Goal: Contribute content: Add original content to the website for others to see

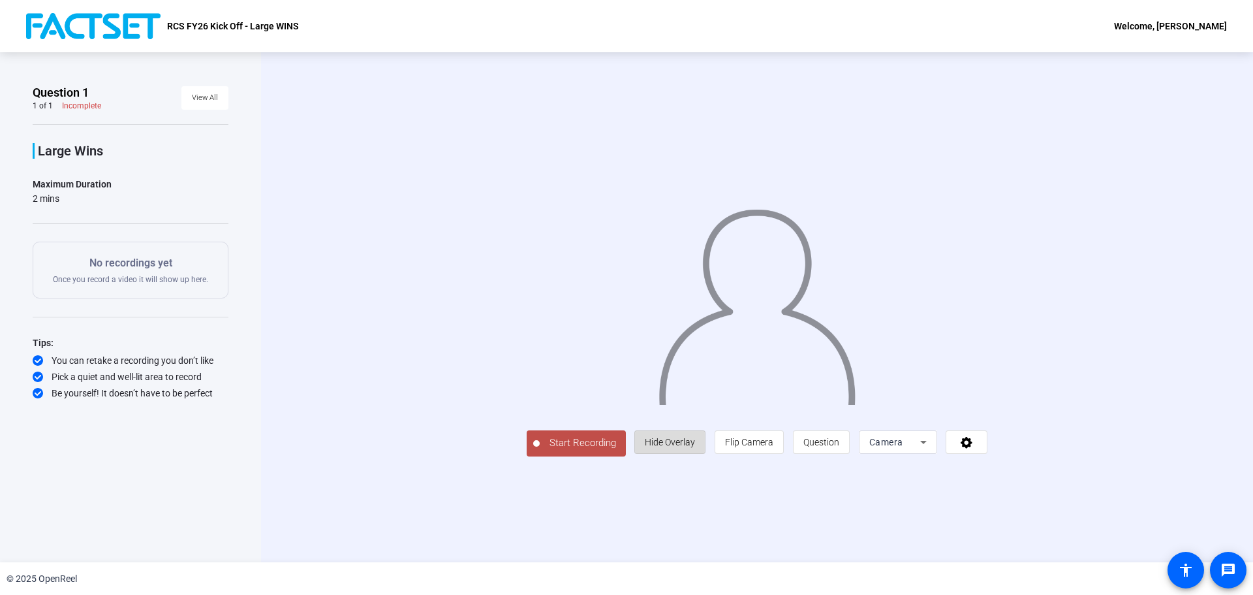
click at [683, 443] on span "Hide Overlay" at bounding box center [670, 442] width 50 height 10
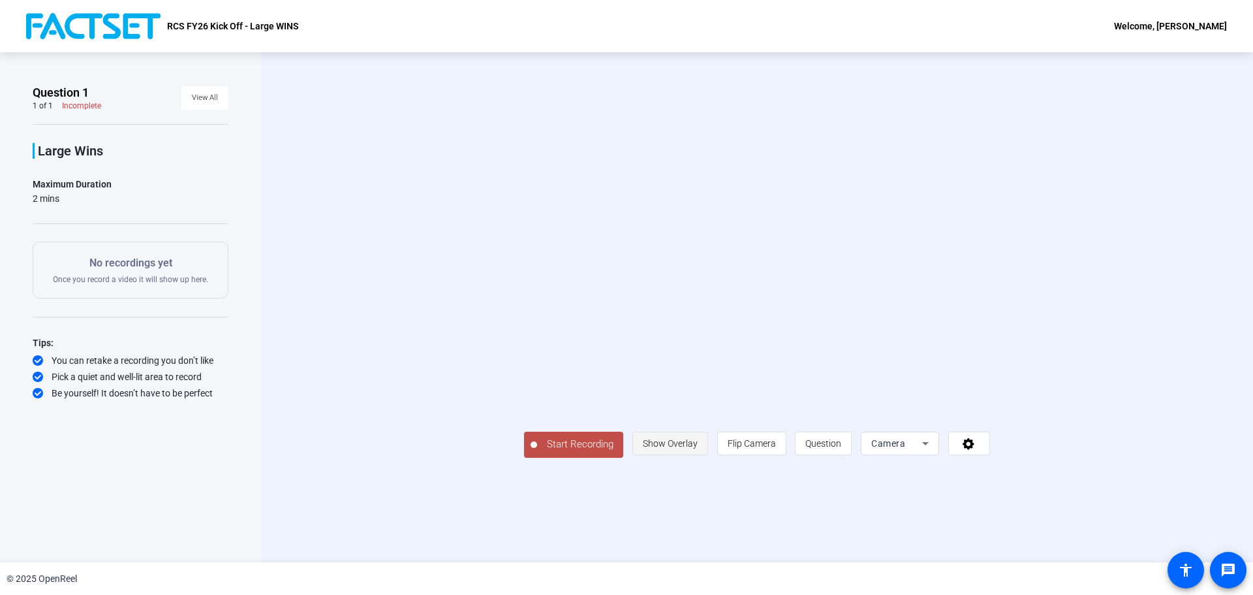
click at [683, 443] on span "Show Overlay" at bounding box center [670, 443] width 55 height 10
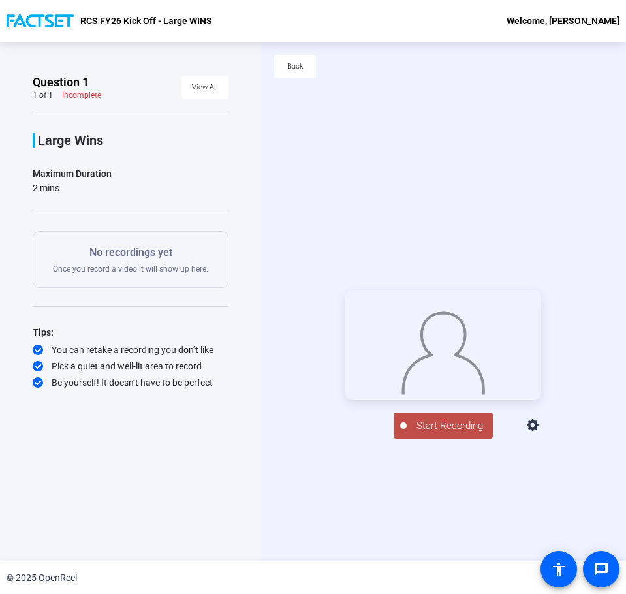
click at [274, 167] on div "Start Recording person Hide Overlay flip Flip Camera question_mark Question Cam…" at bounding box center [443, 364] width 365 height 520
click at [438, 433] on span "Start Recording" at bounding box center [450, 425] width 86 height 15
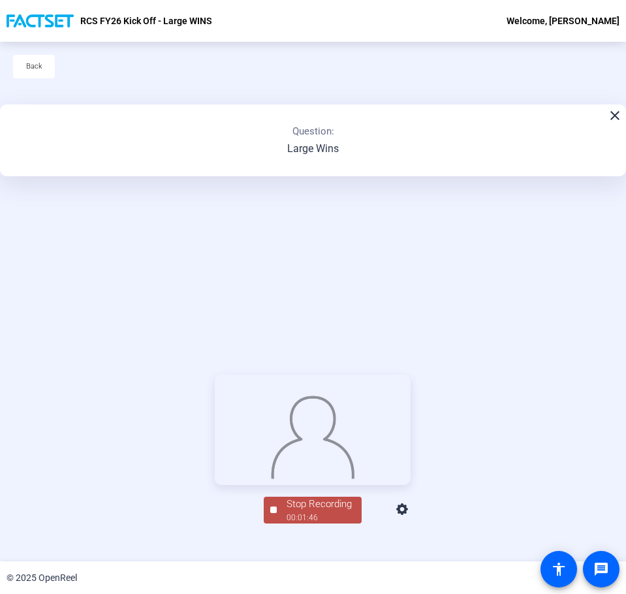
click at [238, 375] on div at bounding box center [313, 430] width 196 height 110
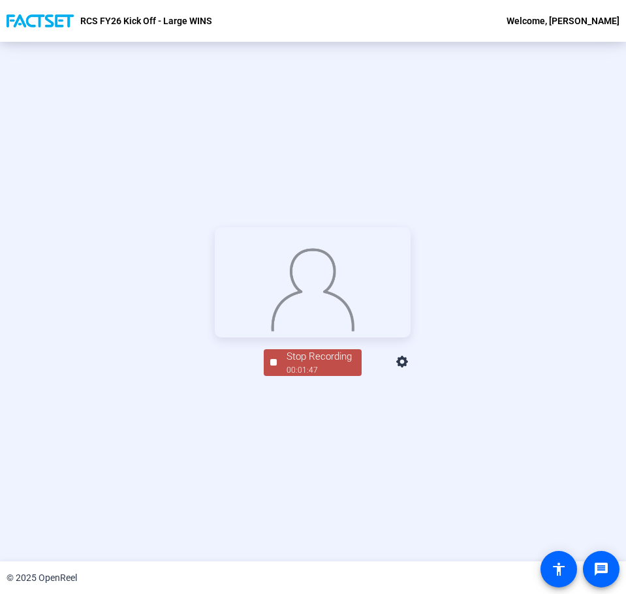
click at [332, 364] on div "Stop Recording" at bounding box center [319, 356] width 65 height 15
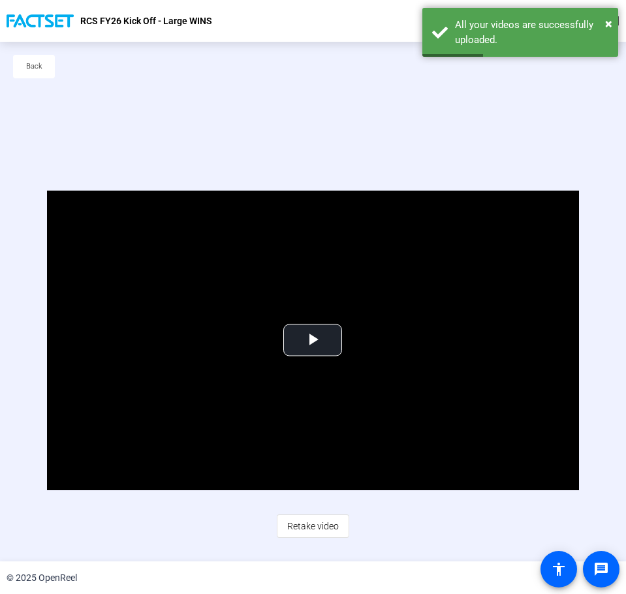
click at [211, 126] on div "Video Player is loading. Play Video Play Mute Current Time 0:00 / Duration 1:48…" at bounding box center [313, 364] width 626 height 520
click at [313, 340] on span "Video Player" at bounding box center [313, 340] width 0 height 0
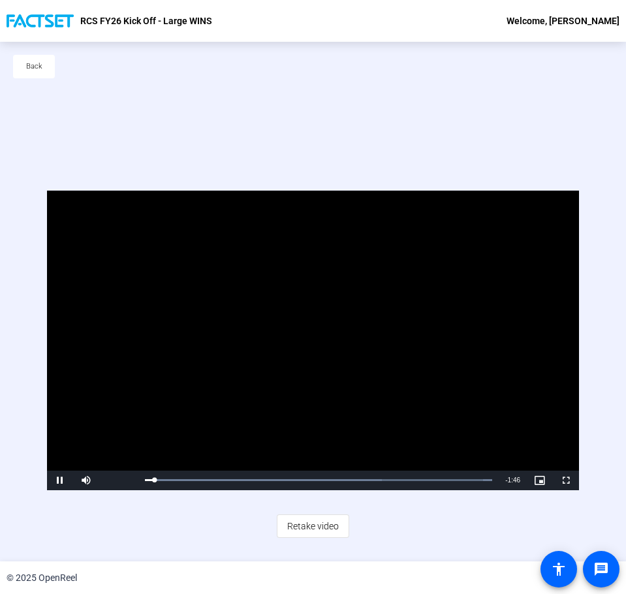
click at [324, 337] on video "Video Player" at bounding box center [313, 341] width 532 height 300
click at [39, 140] on div "Video Player is loading. Play Video Play Mute Current Time 0:03 / Duration 1:48…" at bounding box center [313, 364] width 626 height 520
click at [59, 159] on div "Video Player is loading. Play Video Play Mute Current Time 0:03 / Duration 1:48…" at bounding box center [313, 364] width 626 height 520
click at [58, 480] on span "Video Player" at bounding box center [60, 480] width 26 height 0
click at [253, 324] on video "Video Player" at bounding box center [313, 341] width 532 height 300
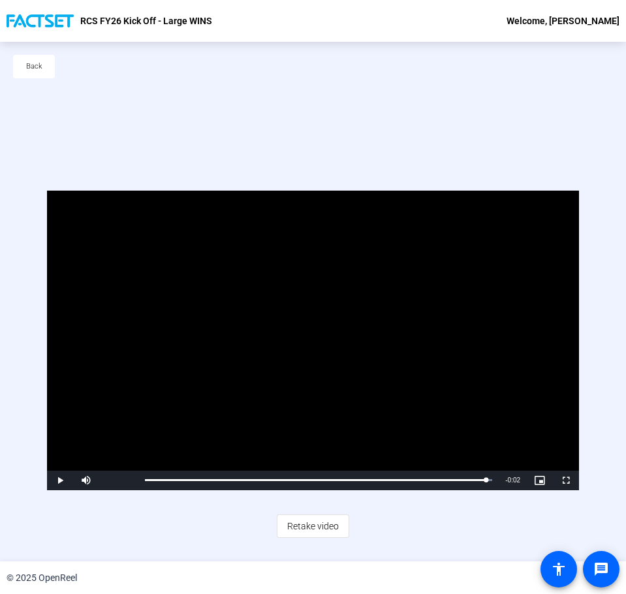
click at [82, 112] on div "Video Player is loading. Play Video Play Mute Current Time 1:46 / Duration 1:48…" at bounding box center [313, 364] width 626 height 520
click at [72, 127] on div "Video Player is loading. Play Video Play Mute Current Time 1:46 / Duration 1:48…" at bounding box center [313, 364] width 626 height 520
click at [228, 136] on div "Video Player is loading. Play Video Play Mute Current Time 1:46 / Duration 1:48…" at bounding box center [313, 364] width 626 height 520
click at [366, 132] on div "Video Player is loading. Play Video Play Mute Current Time 1:46 / Duration 1:48…" at bounding box center [313, 364] width 626 height 520
click at [301, 520] on span "Retake video" at bounding box center [313, 526] width 52 height 25
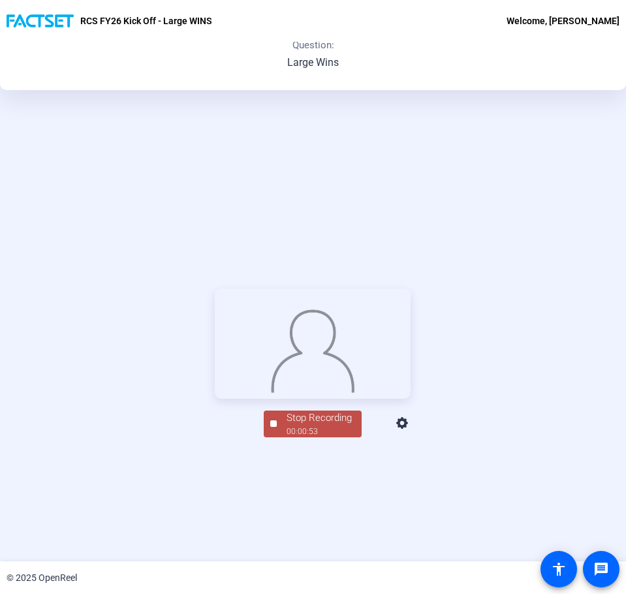
scroll to position [72, 0]
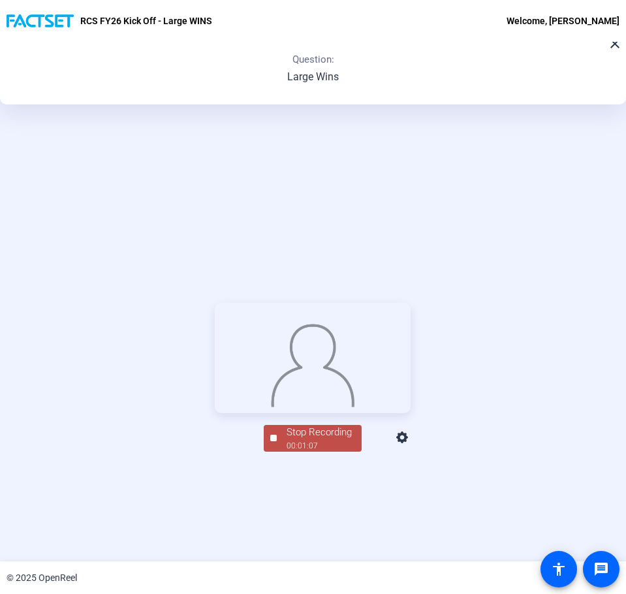
click at [321, 440] on div "Stop Recording" at bounding box center [319, 432] width 65 height 15
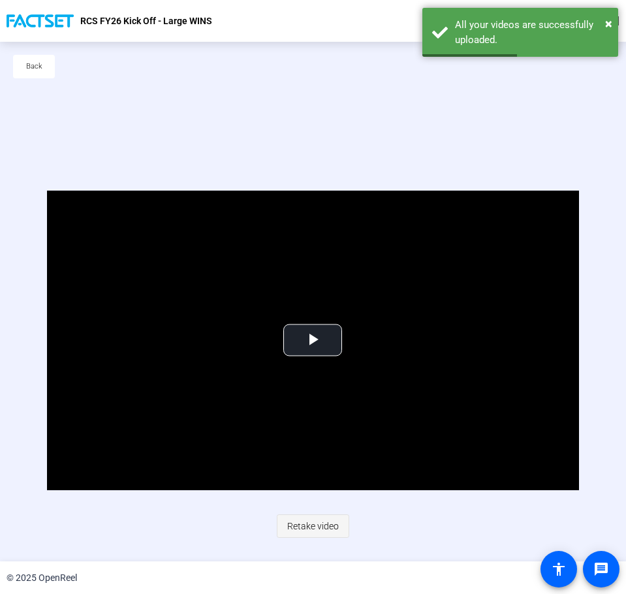
click at [312, 528] on span "Retake video" at bounding box center [313, 526] width 52 height 25
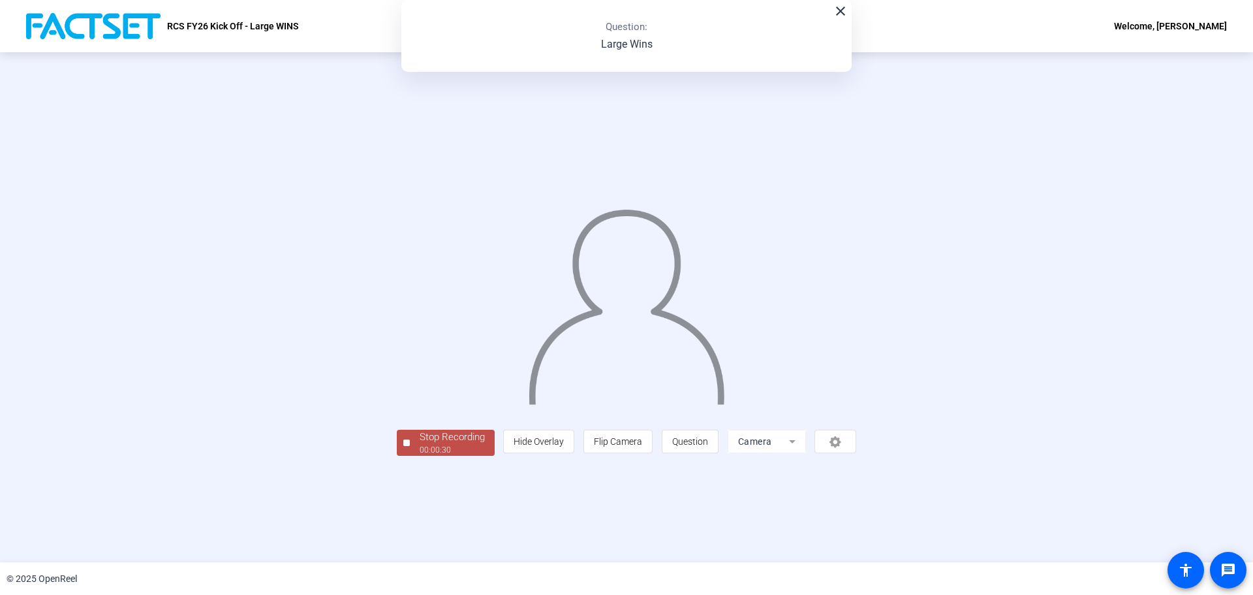
click at [841, 15] on mat-icon "close" at bounding box center [841, 11] width 16 height 16
click at [420, 456] on div "00:00:32" at bounding box center [452, 450] width 65 height 12
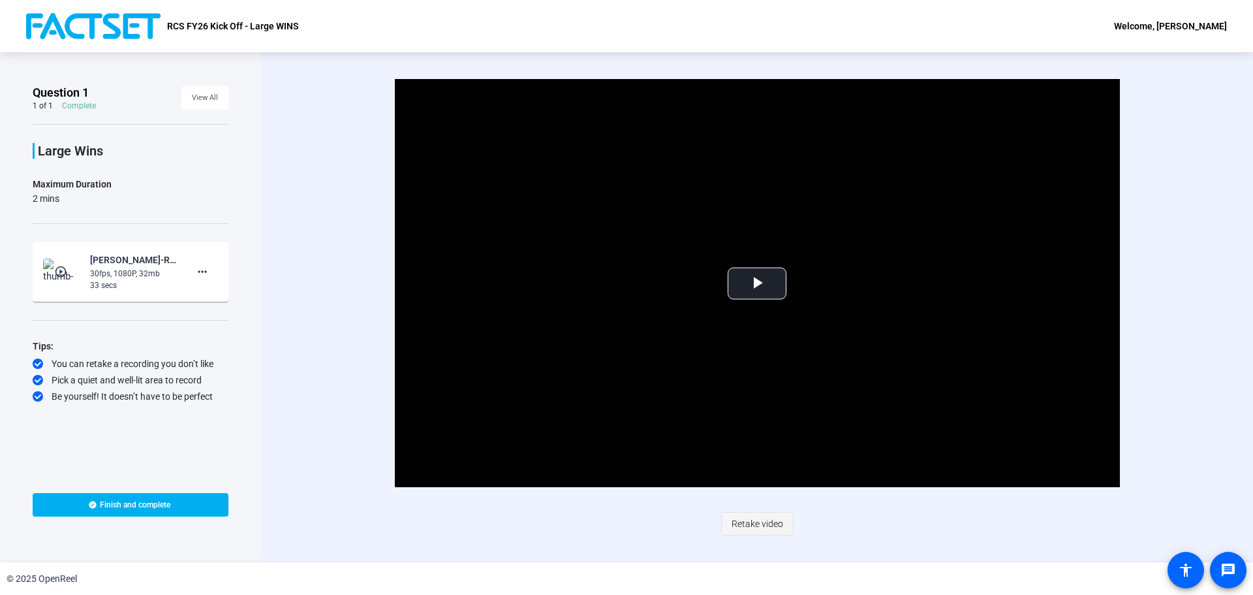
click at [771, 526] on span "Retake video" at bounding box center [758, 523] width 52 height 25
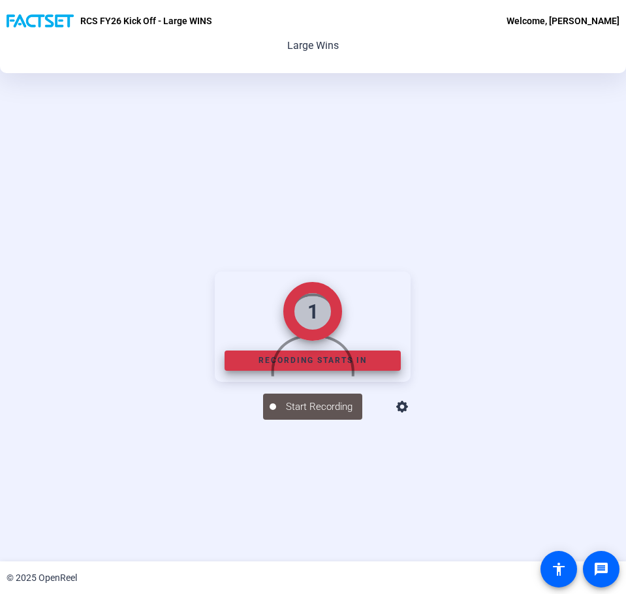
scroll to position [104, 0]
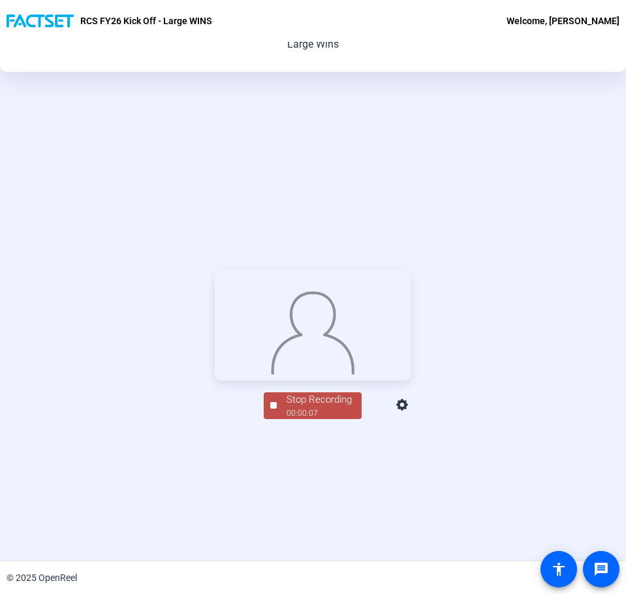
click at [332, 419] on div "00:00:07" at bounding box center [319, 413] width 65 height 12
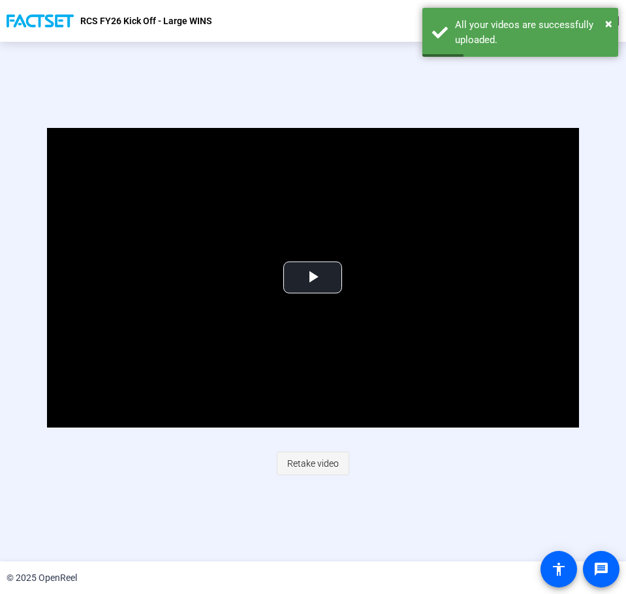
click at [307, 463] on span "Retake video" at bounding box center [313, 463] width 52 height 25
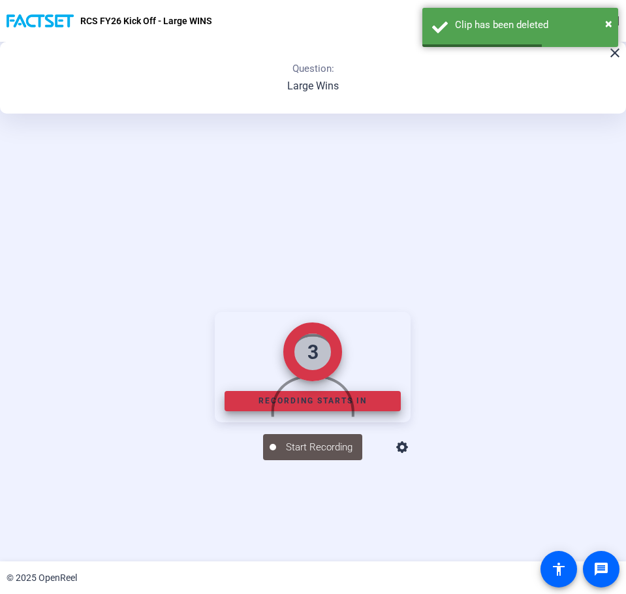
scroll to position [148, 0]
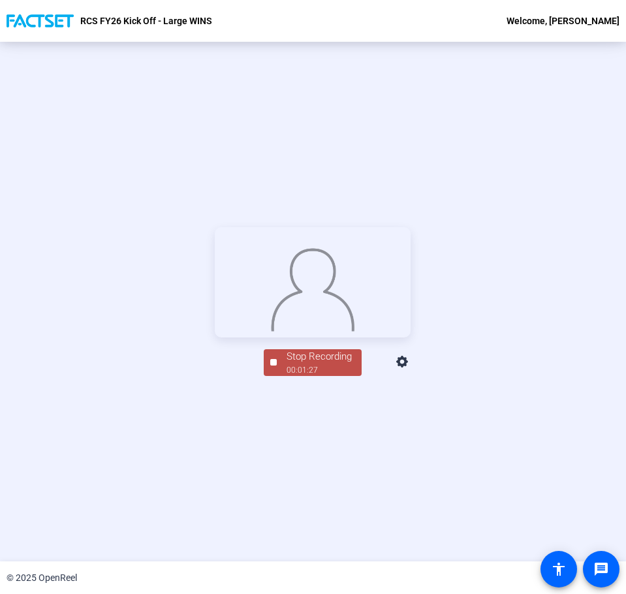
click at [335, 364] on div "Stop Recording" at bounding box center [319, 356] width 65 height 15
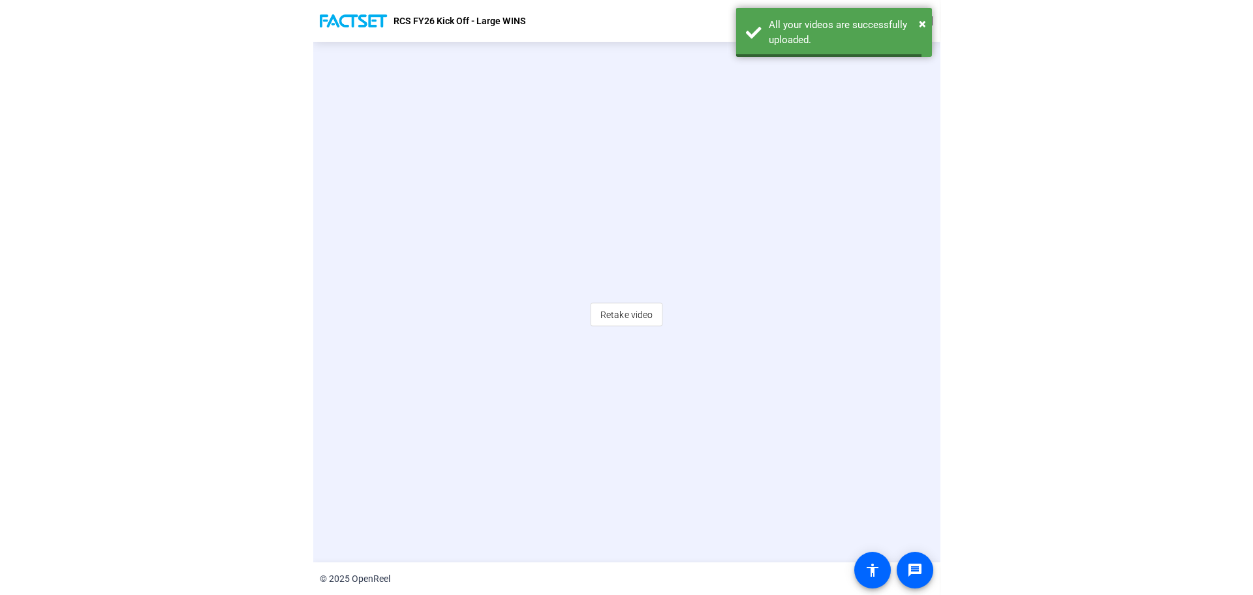
scroll to position [58, 0]
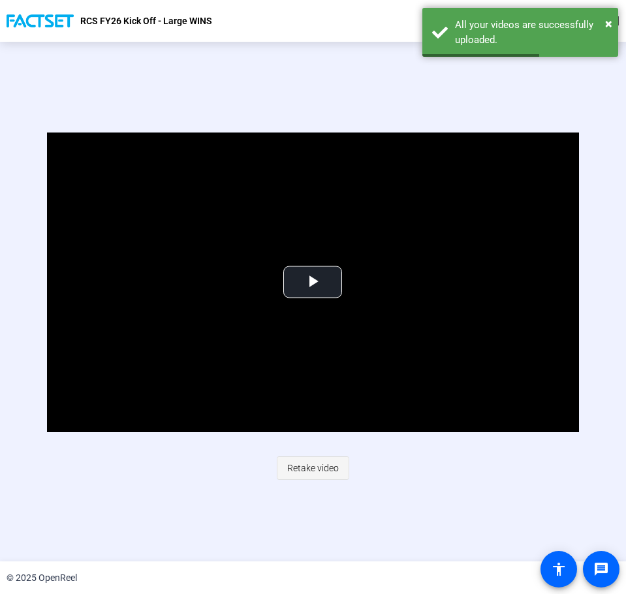
click at [313, 471] on span "Retake video" at bounding box center [313, 468] width 52 height 25
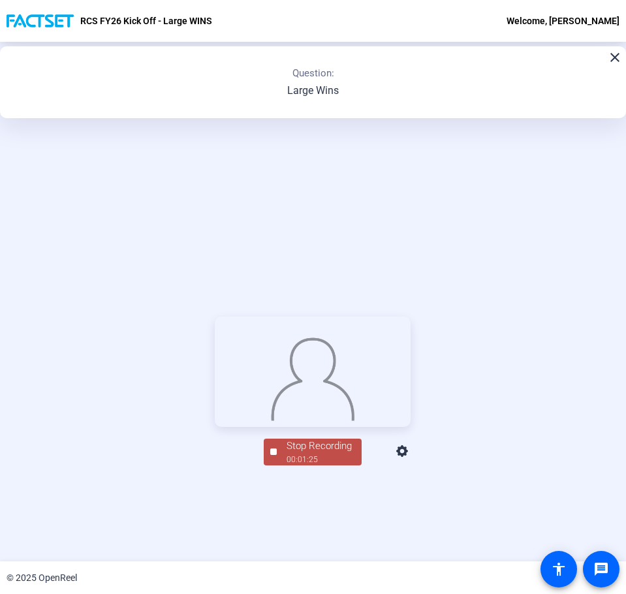
click at [311, 454] on div "Stop Recording" at bounding box center [319, 446] width 65 height 15
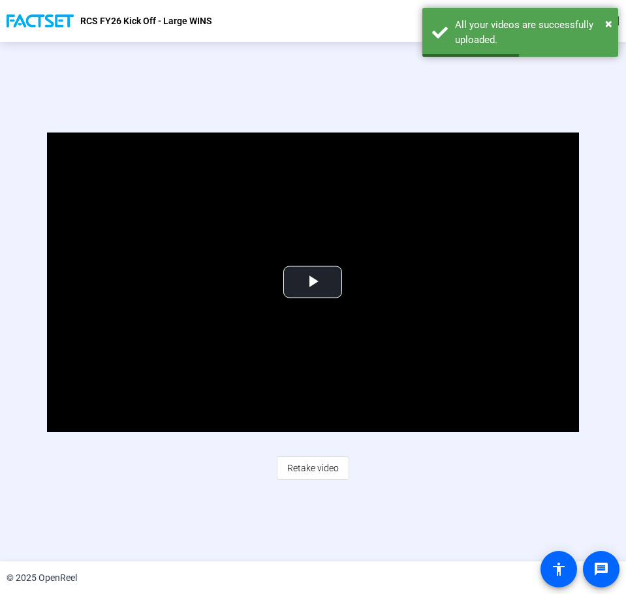
click at [362, 89] on div "Video Player is loading. Play Video Play Mute Current Time 0:00 / Duration 1:25…" at bounding box center [313, 306] width 626 height 520
click at [313, 282] on span "Video Player" at bounding box center [313, 282] width 0 height 0
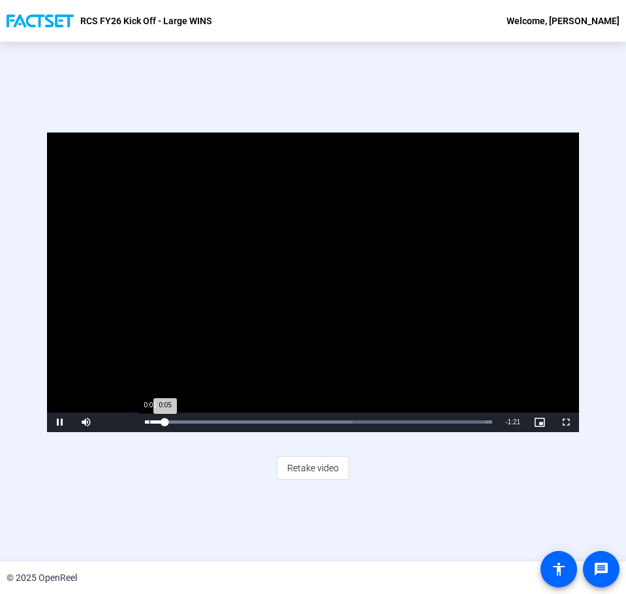
click at [149, 424] on div "Loaded : 100.00% 0:01 0:05" at bounding box center [318, 423] width 360 height 20
click at [149, 424] on div "Loaded : 100.00% 0:01 0:03" at bounding box center [318, 423] width 360 height 20
click at [146, 424] on div "Loaded : 100.00% 0:00 0:03" at bounding box center [318, 423] width 360 height 20
click at [262, 97] on div "Video Player is loading. Play Video Pause Mute Current Time 0:35 / Duration 1:2…" at bounding box center [313, 306] width 626 height 520
click at [293, 63] on div "Video Player is loading. Play Video Pause Mute Current Time 1:01 / Duration 1:2…" at bounding box center [313, 306] width 626 height 520
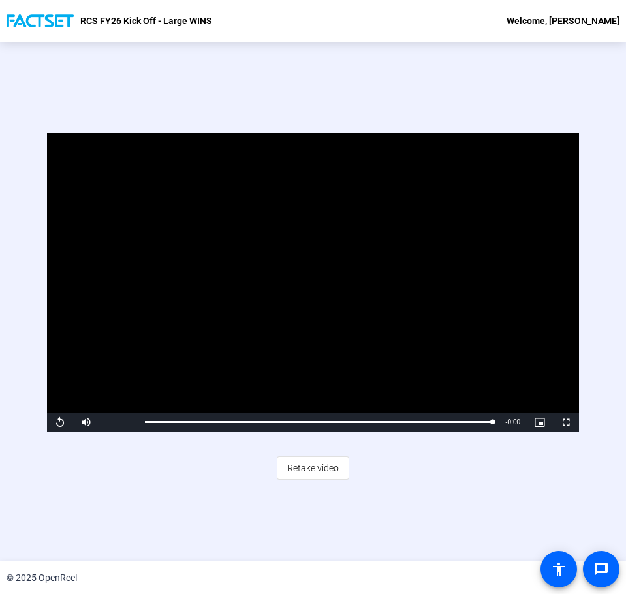
click at [350, 84] on div "Video Player is loading. Play Video Replay Mute Current Time 1:25 / Duration 1:…" at bounding box center [313, 306] width 626 height 520
click at [305, 57] on div "Video Player is loading. Play Video Replay Mute Current Time 1:25 / Duration 1:…" at bounding box center [313, 306] width 626 height 520
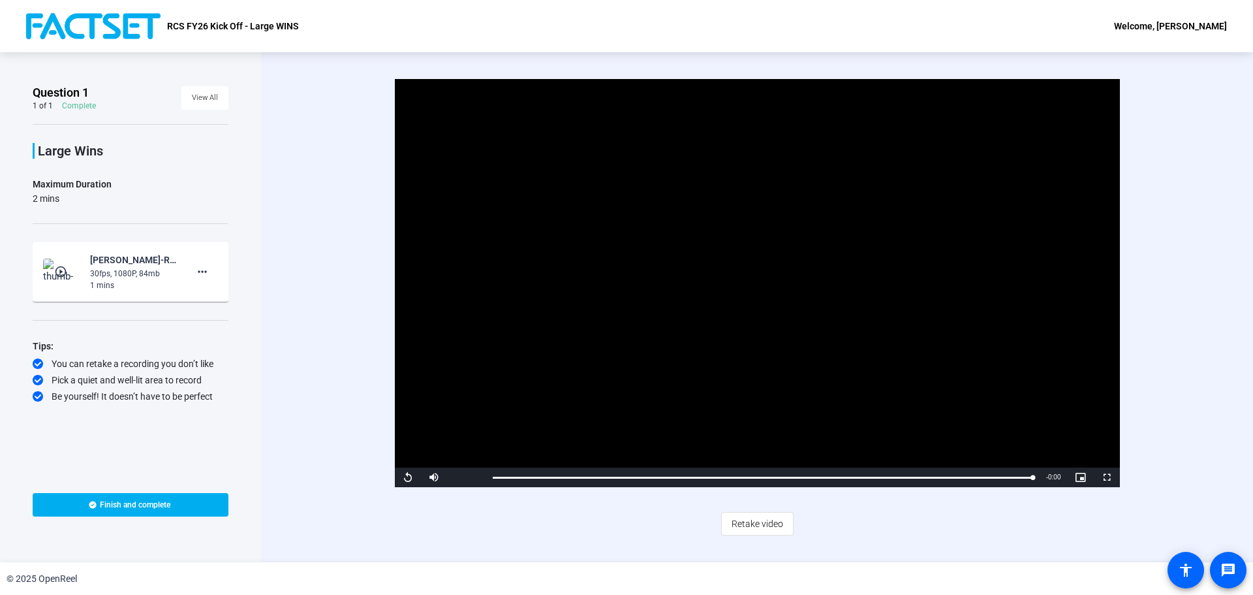
scroll to position [0, 0]
drag, startPoint x: 496, startPoint y: 478, endPoint x: 488, endPoint y: 479, distance: 8.6
click at [493, 479] on div "Loaded : 100.00% 0:00 0:00" at bounding box center [763, 477] width 541 height 3
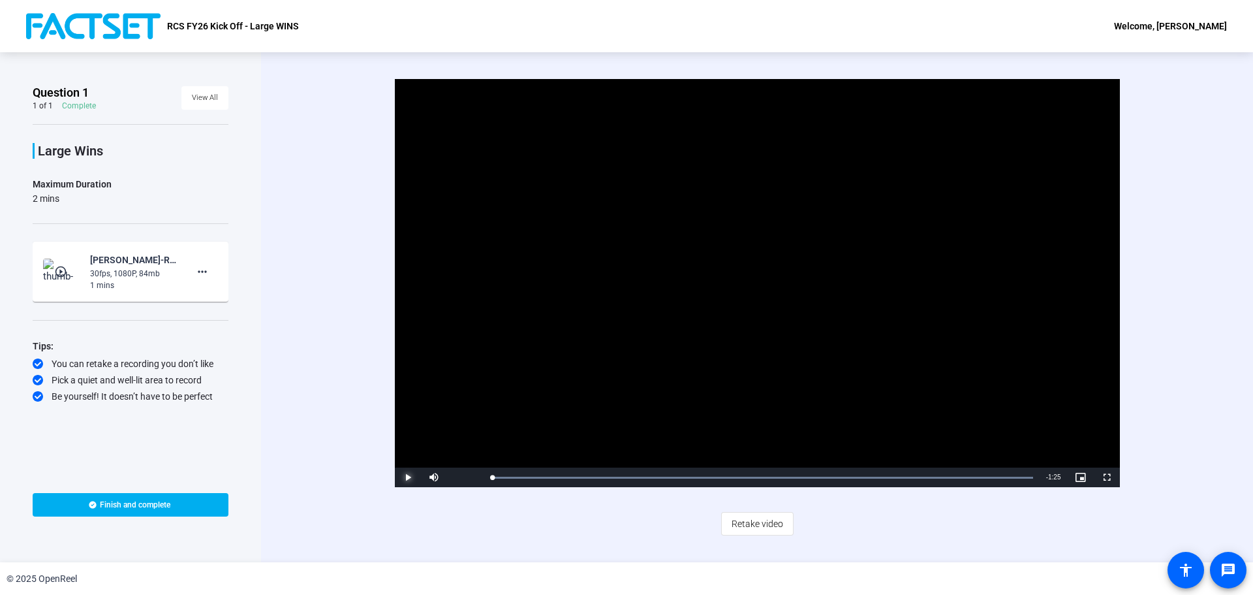
click at [414, 477] on span "Video Player" at bounding box center [408, 477] width 26 height 0
click at [492, 479] on div "Loaded : 100.00% 0:00 0:04" at bounding box center [763, 477] width 554 height 20
click at [494, 478] on div "Loaded : 100.00% 0:00 0:00" at bounding box center [763, 477] width 541 height 3
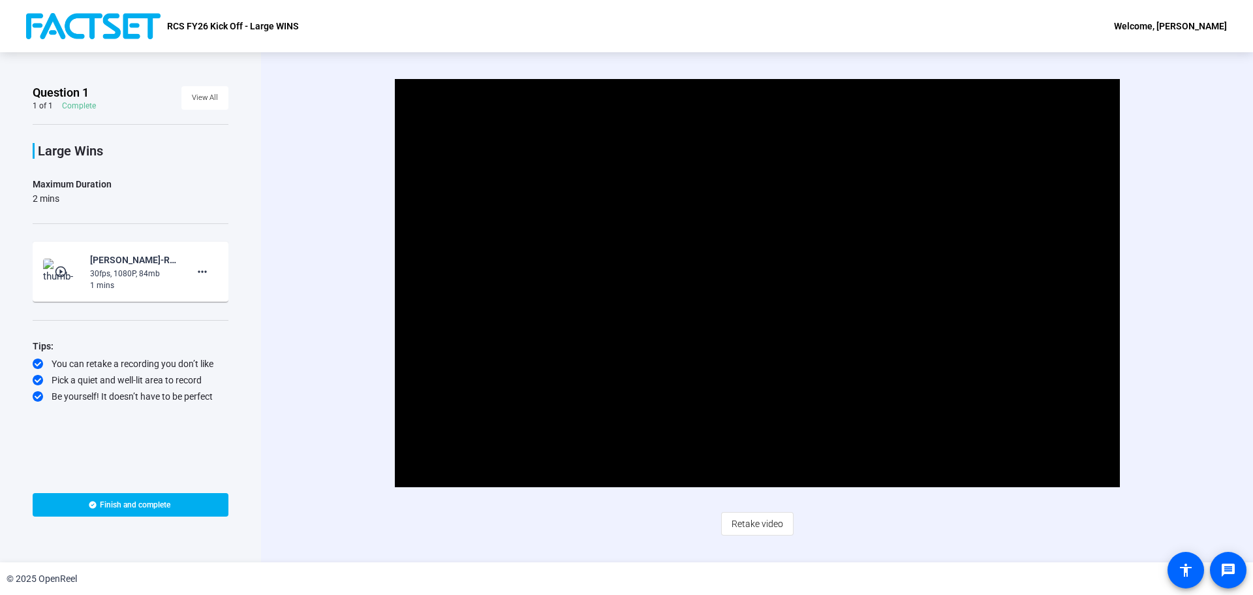
click at [1169, 288] on div "Video Player is loading. Play Video Pause Mute 100% Current Time 0:24 / Duratio…" at bounding box center [757, 283] width 843 height 408
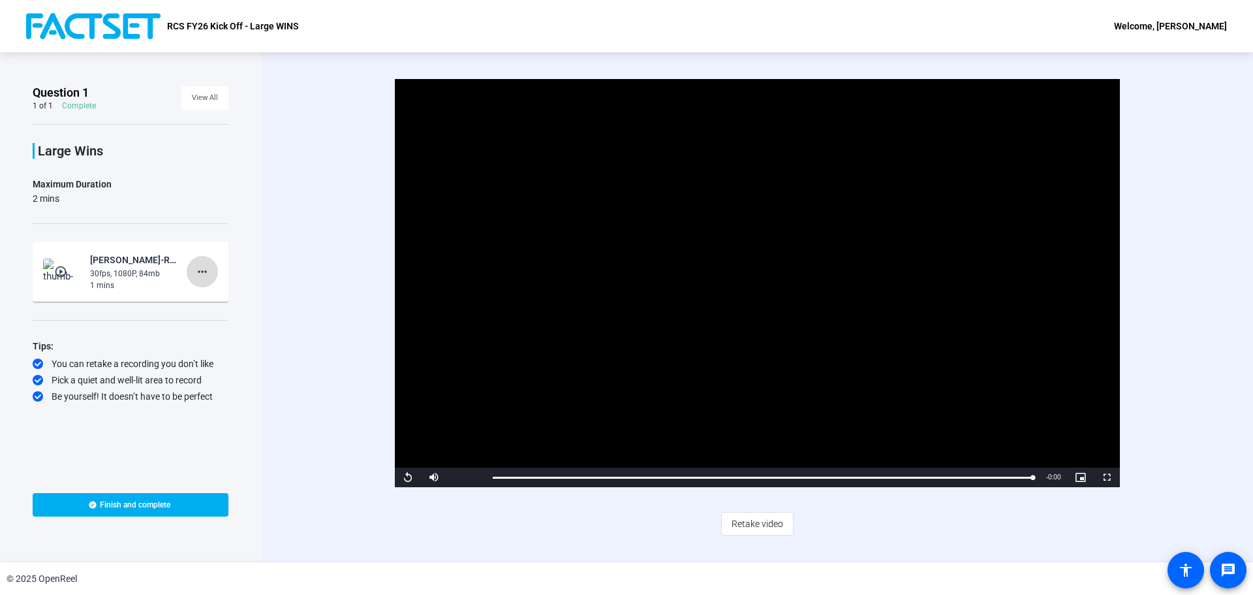
click at [205, 274] on mat-icon "more_horiz" at bounding box center [203, 272] width 16 height 16
click at [270, 238] on div at bounding box center [626, 297] width 1253 height 595
click at [331, 239] on div "Video Player is loading. Play Video Replay Mute 100% Current Time 1:25 / Durati…" at bounding box center [757, 307] width 992 height 510
click at [407, 296] on video "Video Player" at bounding box center [757, 283] width 725 height 408
click at [341, 303] on div "Video Player is loading. Play Video Pause Mute 100% Current Time 1:15 / Duratio…" at bounding box center [757, 283] width 843 height 408
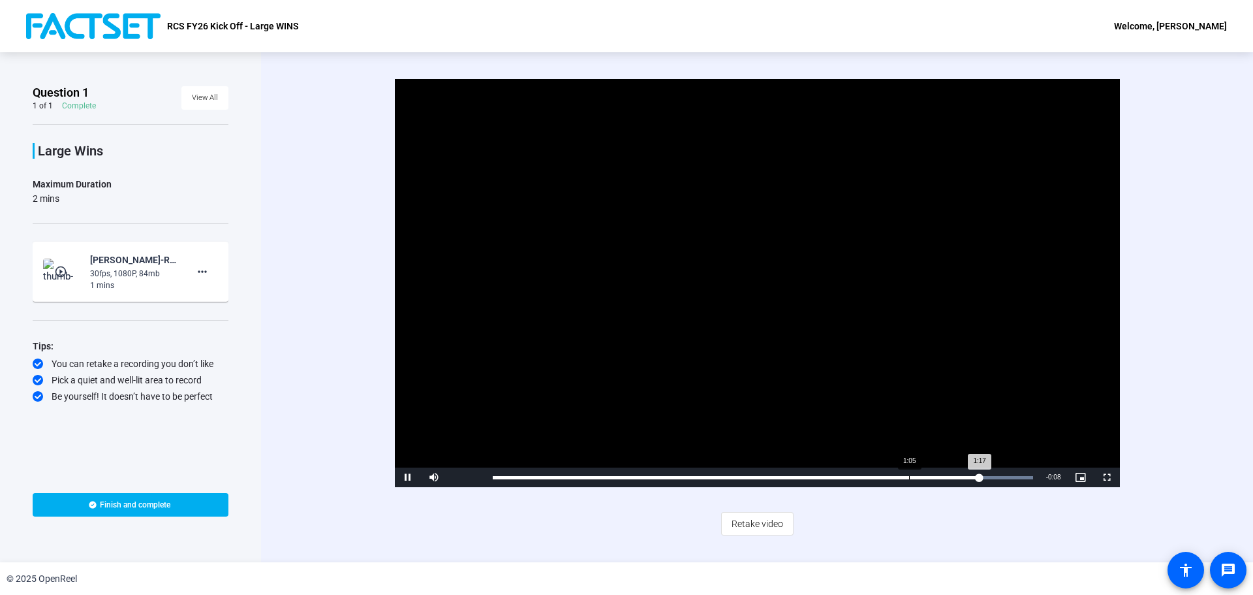
click at [909, 479] on div "Loaded : 100.00% 1:05 1:17" at bounding box center [763, 477] width 541 height 3
click at [920, 476] on div "1:10" at bounding box center [707, 477] width 428 height 3
click at [907, 481] on div "Loaded : 100.00% 1:05 1:05" at bounding box center [763, 477] width 554 height 20
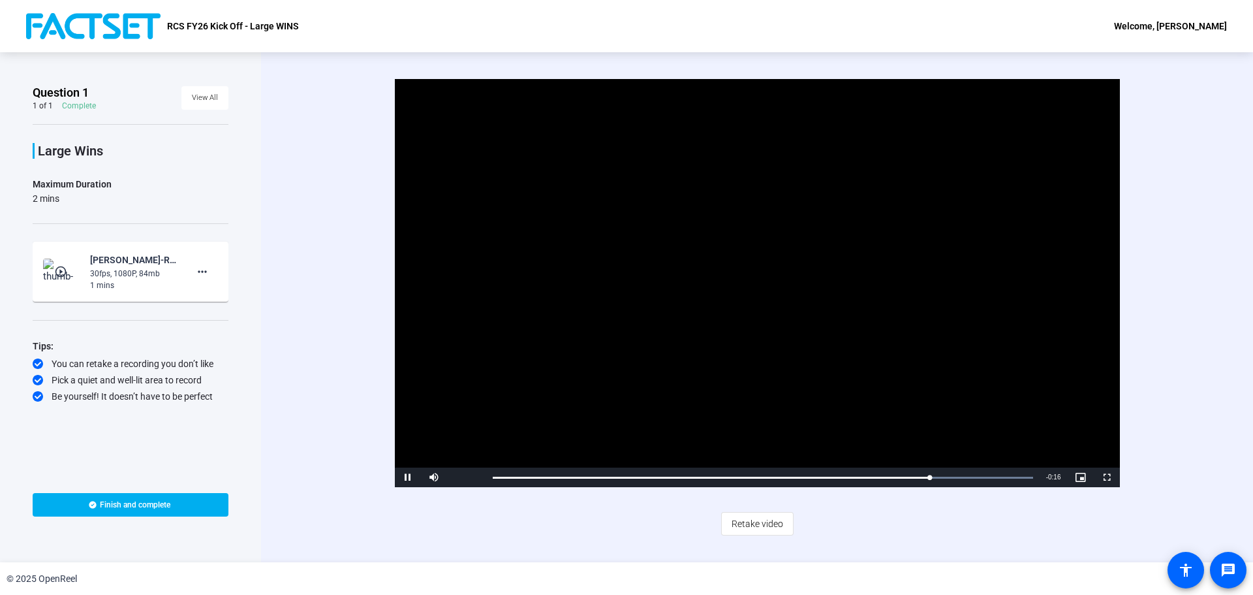
click at [815, 396] on video "Video Player" at bounding box center [757, 283] width 725 height 408
click at [774, 519] on span "Retake video" at bounding box center [758, 523] width 52 height 25
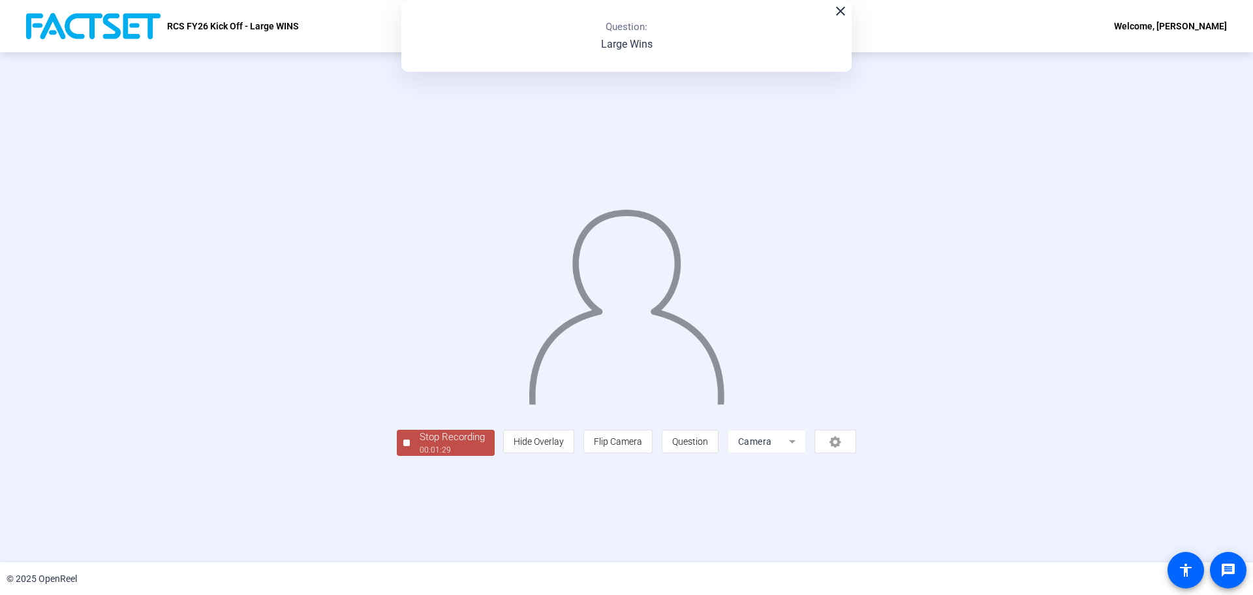
click at [397, 406] on div at bounding box center [627, 288] width 460 height 259
click at [420, 456] on div "00:01:30" at bounding box center [452, 450] width 65 height 12
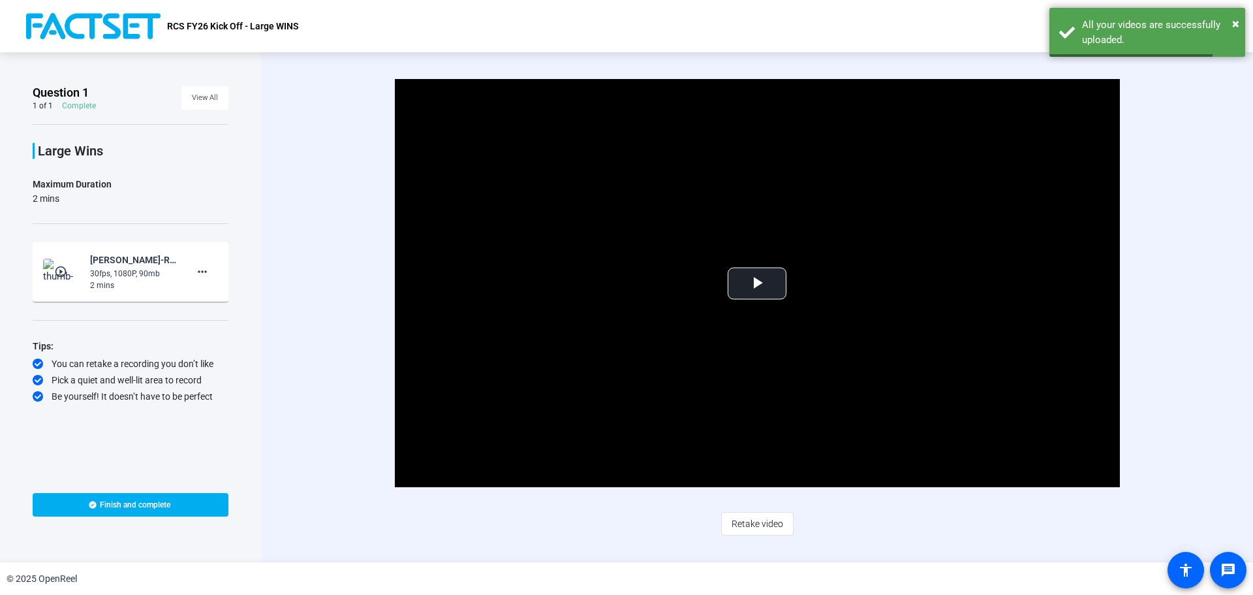
click at [1200, 147] on div "Video Player is loading. Play Video Play Mute Current Time 0:00 / Duration 1:31…" at bounding box center [757, 307] width 992 height 510
click at [757, 283] on span "Video Player" at bounding box center [757, 283] width 0 height 0
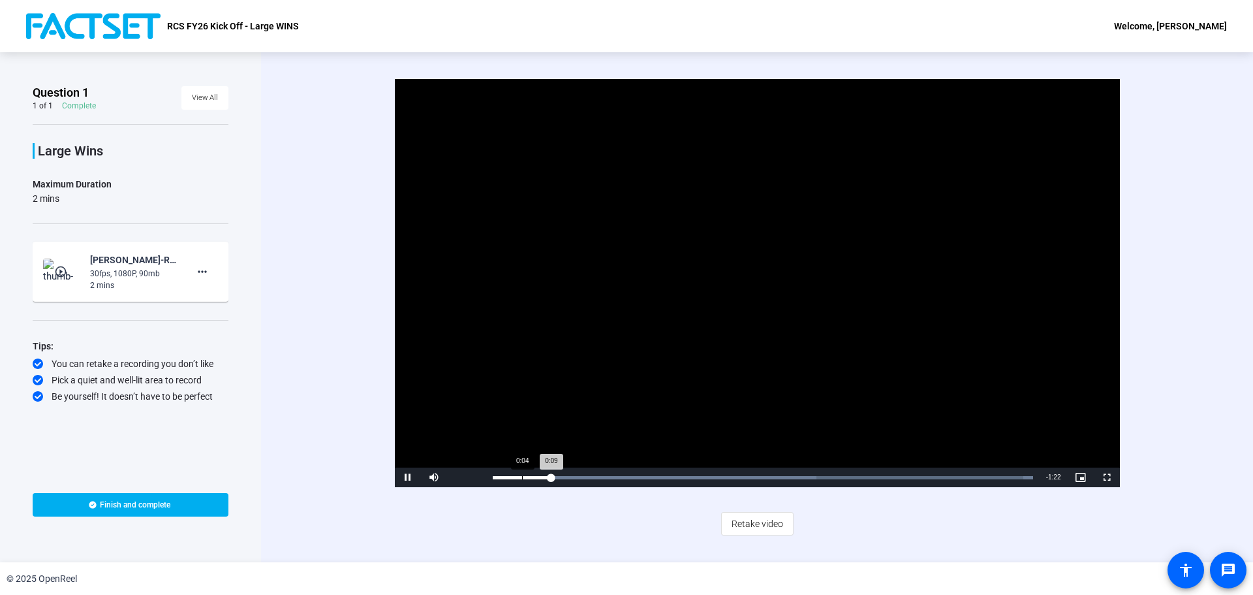
click at [522, 481] on div "Loaded : 100.00% 0:04 0:09" at bounding box center [763, 477] width 554 height 20
click at [521, 480] on div "Loaded : 100.00% 0:04 0:06" at bounding box center [763, 477] width 554 height 20
click at [339, 155] on div "Video Player is loading. Play Video Pause Mute 100% Current Time 1:05 / Duratio…" at bounding box center [757, 283] width 843 height 408
click at [375, 160] on div "Video Player is loading. Play Video Pause Mute 100% Current Time 1:22 / Duratio…" at bounding box center [757, 283] width 843 height 408
drag, startPoint x: 703, startPoint y: 364, endPoint x: 639, endPoint y: 345, distance: 66.9
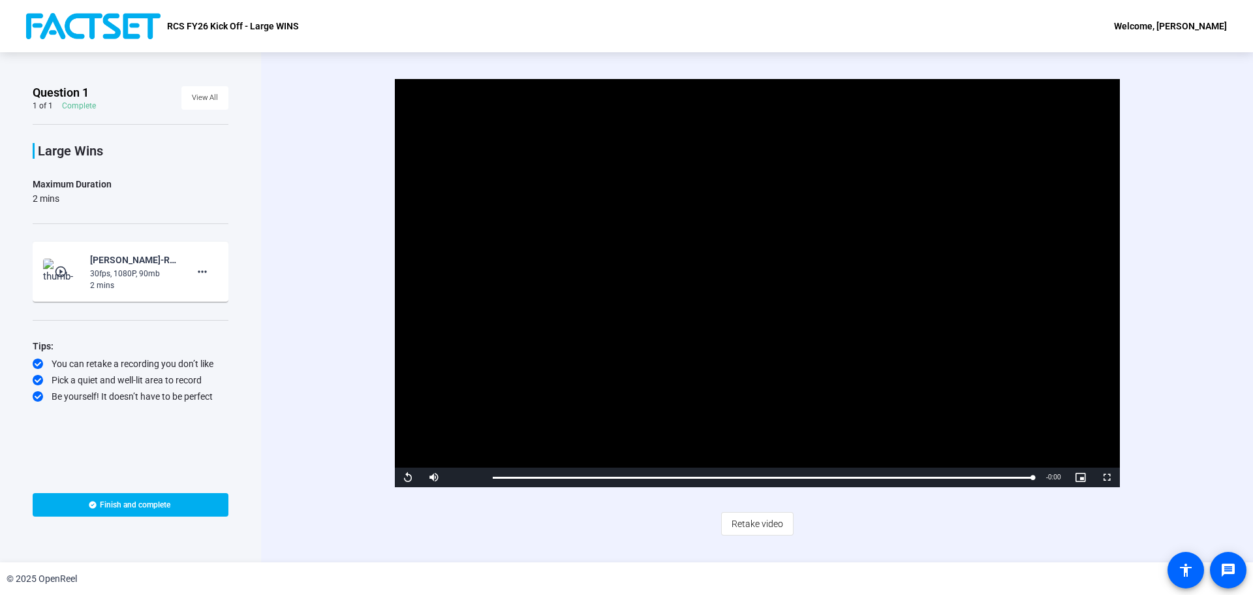
click at [639, 345] on video "Video Player" at bounding box center [757, 283] width 725 height 408
click at [366, 153] on div "Video Player is loading. Play Video Pause Mute 44% Current Time 0:52 / Duration…" at bounding box center [757, 283] width 843 height 408
click at [357, 235] on div "Video Player is loading. Play Video Replay Mute 93% Current Time 1:31 / Duratio…" at bounding box center [757, 283] width 843 height 408
click at [343, 175] on div "Video Player is loading. Play Video Replay Mute 93% Current Time 1:31 / Duratio…" at bounding box center [757, 283] width 843 height 408
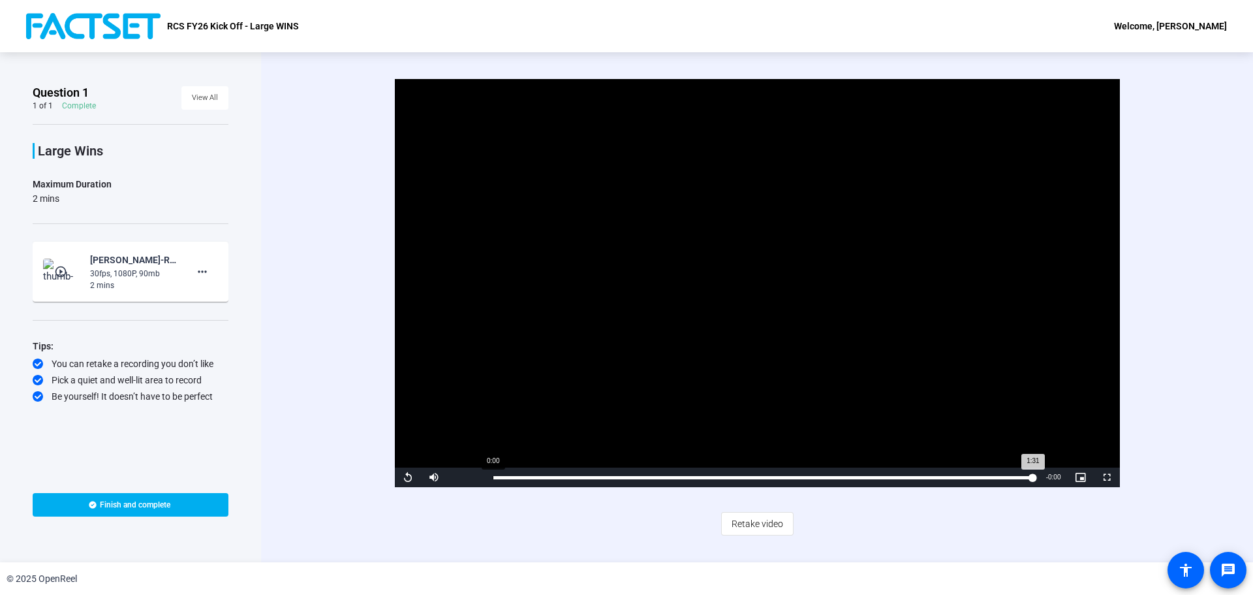
click at [490, 480] on div "Loaded : 100.00% 0:00 1:31" at bounding box center [763, 477] width 554 height 20
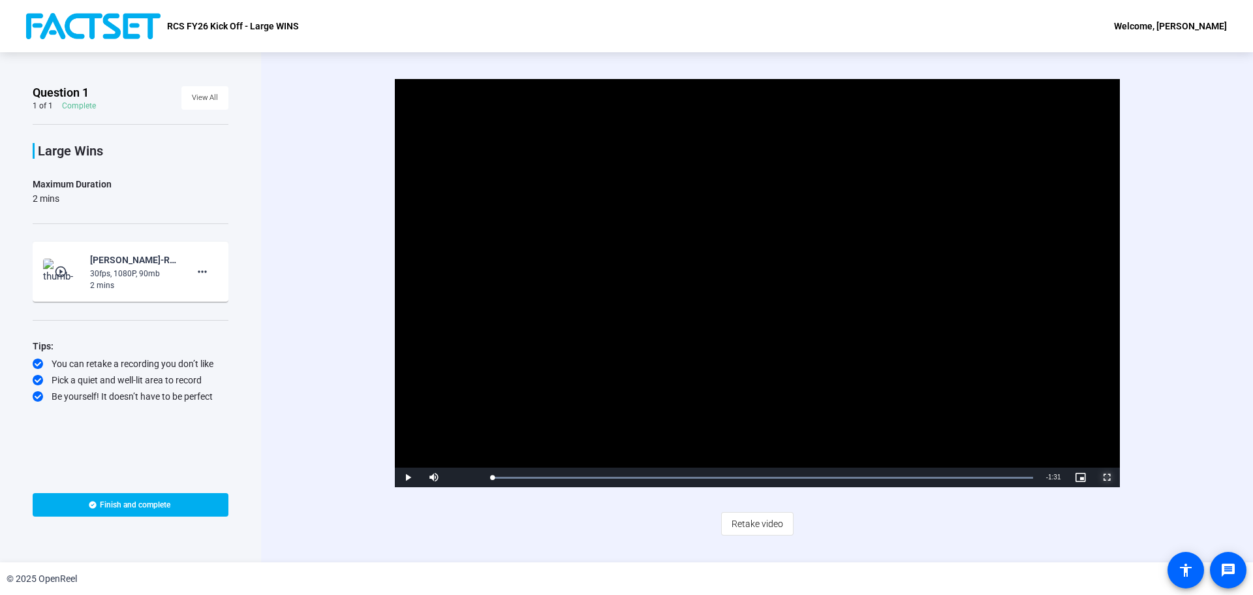
click at [1108, 477] on span "Video Player" at bounding box center [1107, 477] width 26 height 0
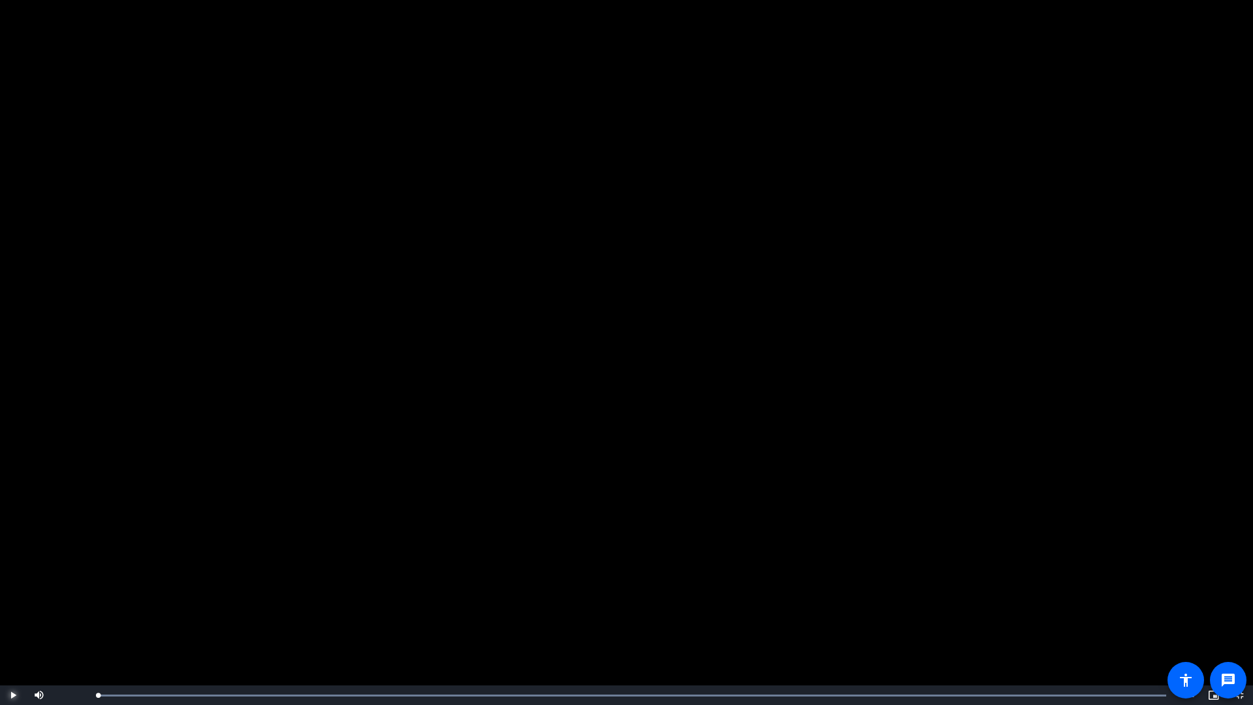
click at [16, 594] on span "Video Player" at bounding box center [13, 695] width 26 height 0
click at [344, 594] on video "Video Player" at bounding box center [626, 352] width 1253 height 705
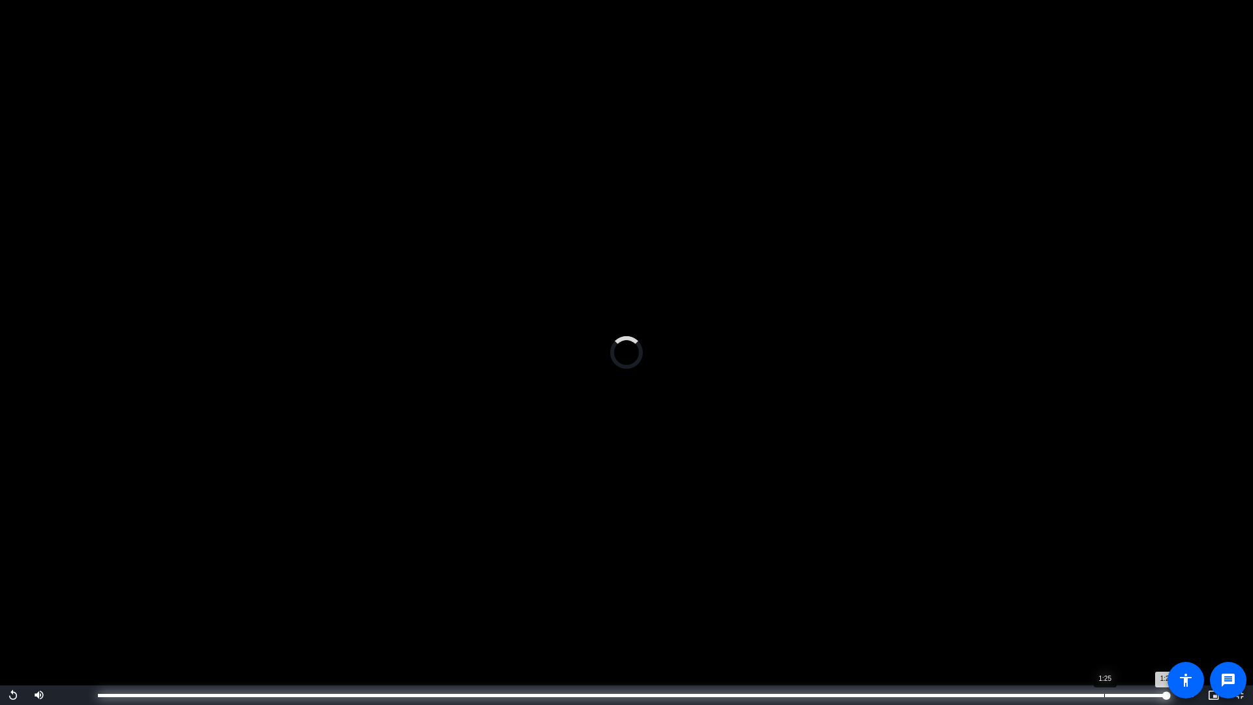
click at [1105, 594] on div "Loaded : 100.00% 1:25 1:25" at bounding box center [632, 695] width 1069 height 3
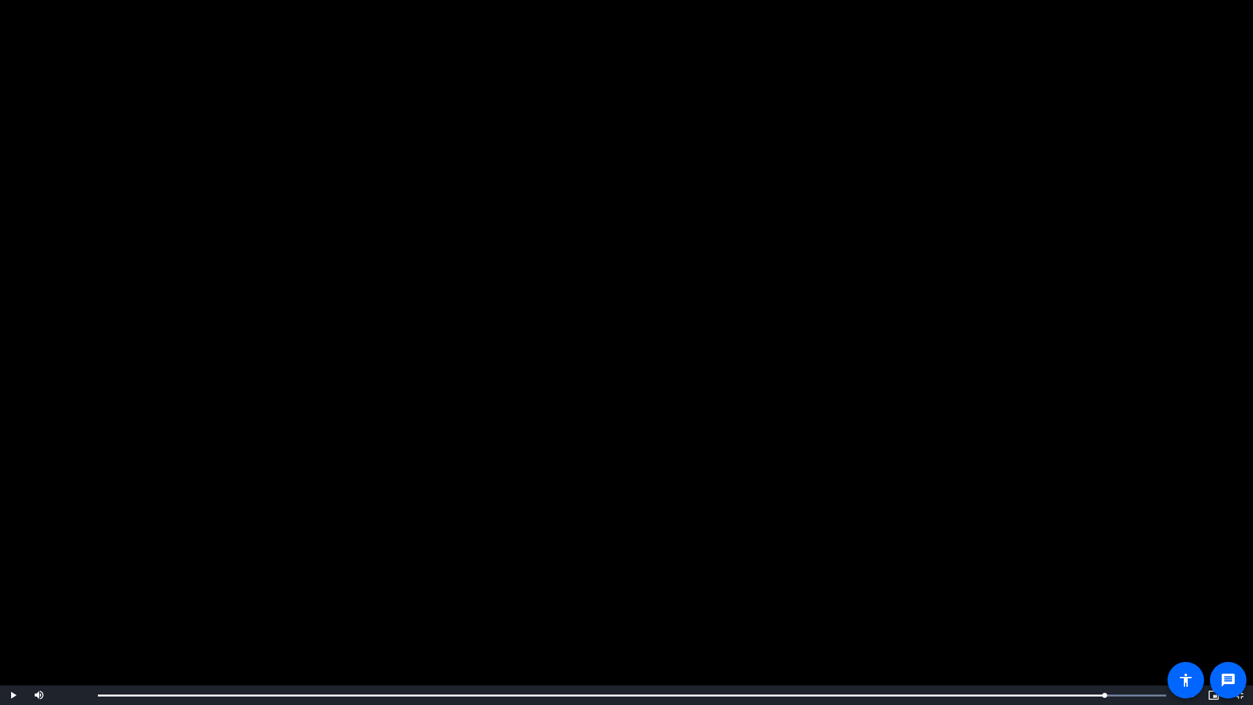
click at [1025, 552] on video "Video Player" at bounding box center [626, 352] width 1253 height 705
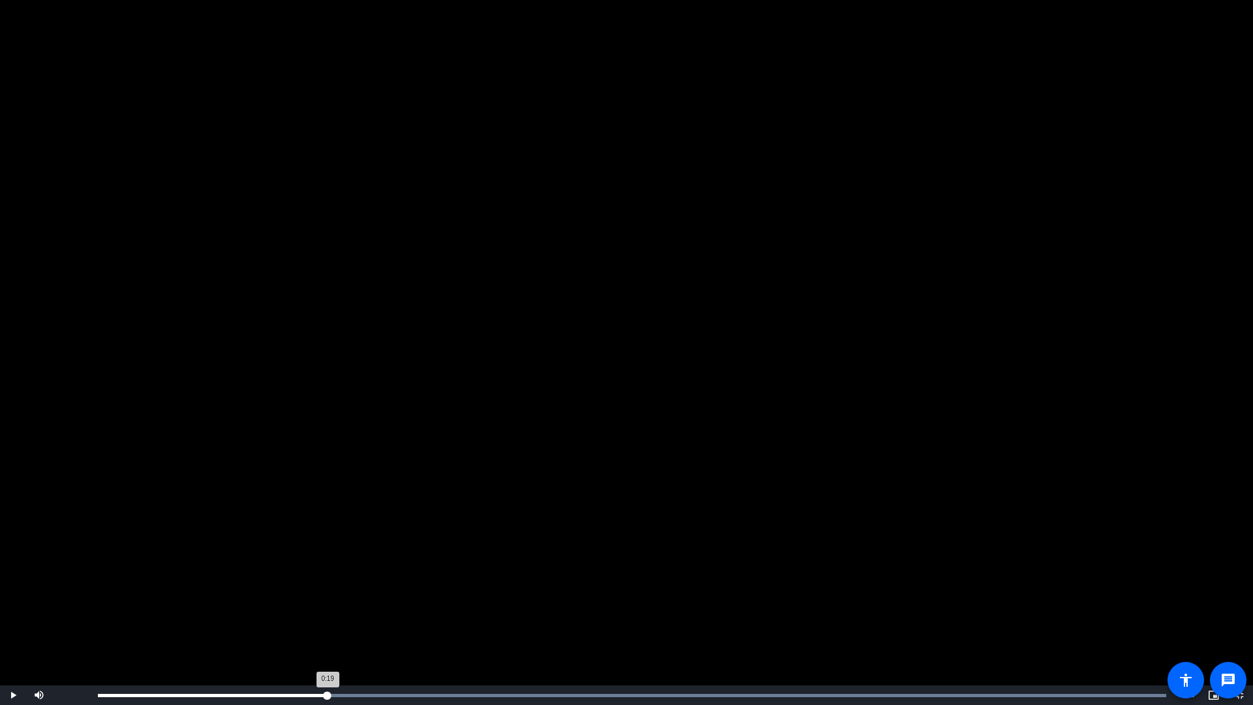
click at [328, 594] on div "Loaded : 100.00% 0:19 0:19" at bounding box center [632, 695] width 1082 height 20
click at [1102, 594] on div "Loaded : 100.00% 1:25 0:22" at bounding box center [632, 695] width 1069 height 3
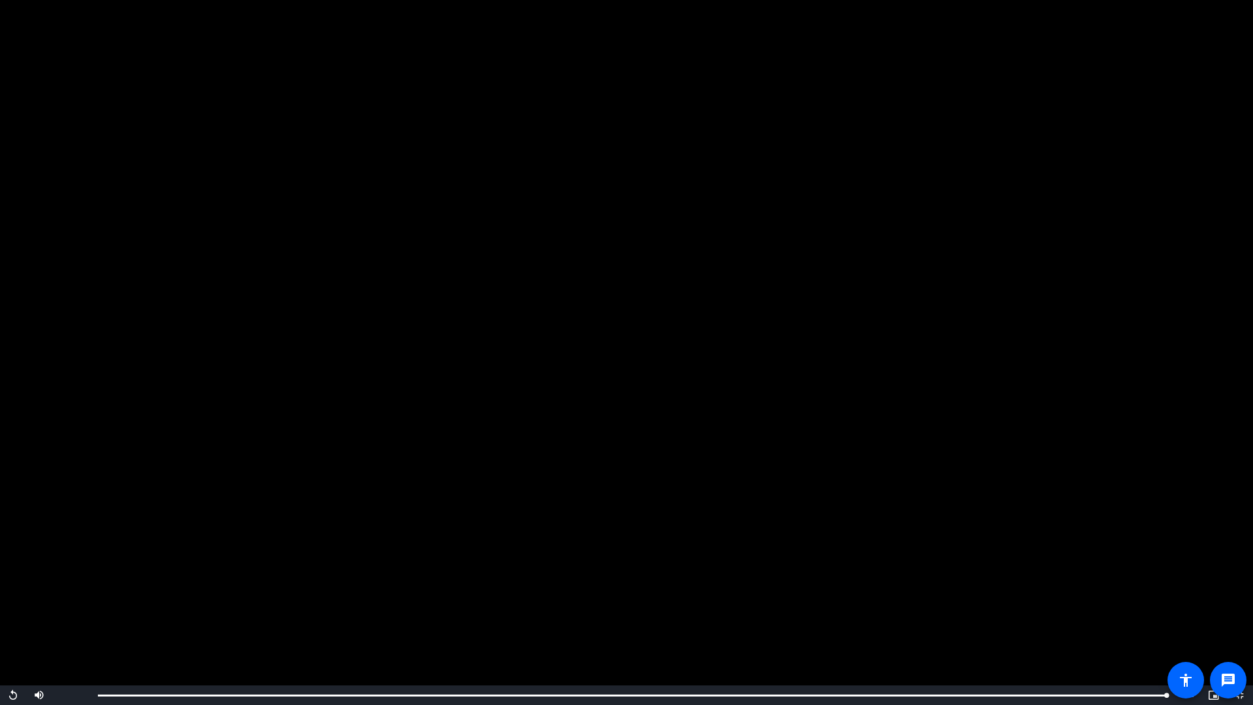
click at [860, 77] on video "Video Player" at bounding box center [626, 352] width 1253 height 705
click at [719, 392] on video "Video Player" at bounding box center [626, 352] width 1253 height 705
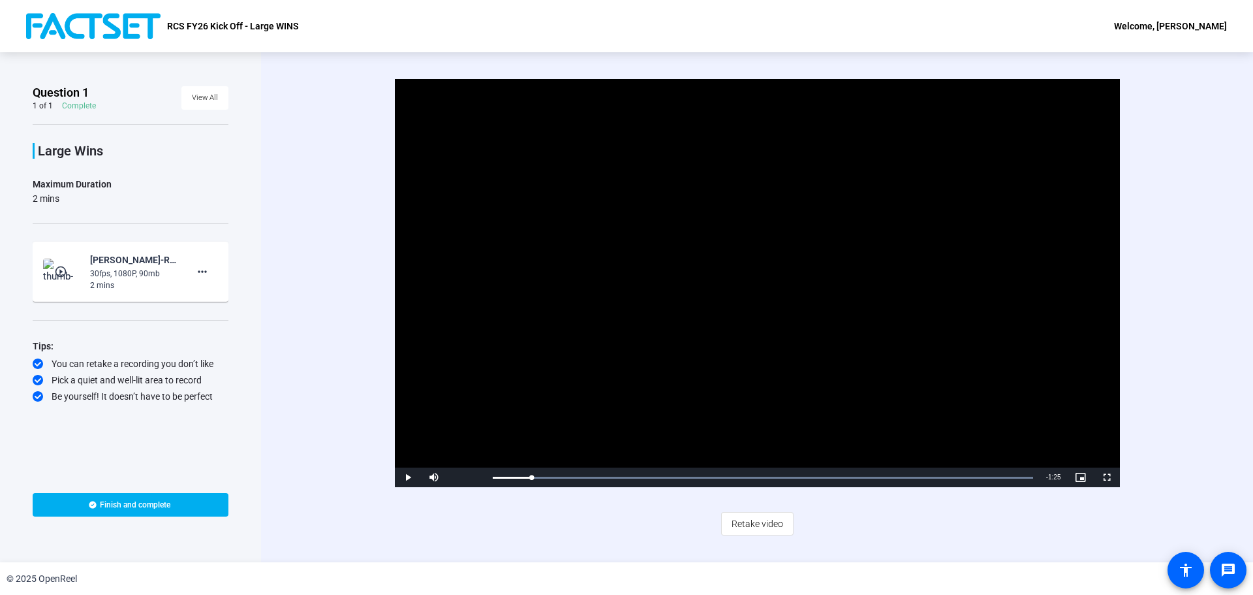
click at [330, 310] on div "Video Player is loading. Play Video Play Mute 93% Current Time 0:06 / Duration …" at bounding box center [757, 307] width 992 height 510
click at [294, 188] on div "Video Player is loading. Play Video Play Mute 93% Current Time 0:06 / Duration …" at bounding box center [757, 307] width 992 height 510
click at [755, 356] on video "Video Player" at bounding box center [757, 283] width 725 height 408
click at [680, 339] on video "Video Player" at bounding box center [757, 283] width 725 height 408
click at [502, 477] on div "Loaded : 100.00% 0:01 0:08" at bounding box center [763, 477] width 541 height 3
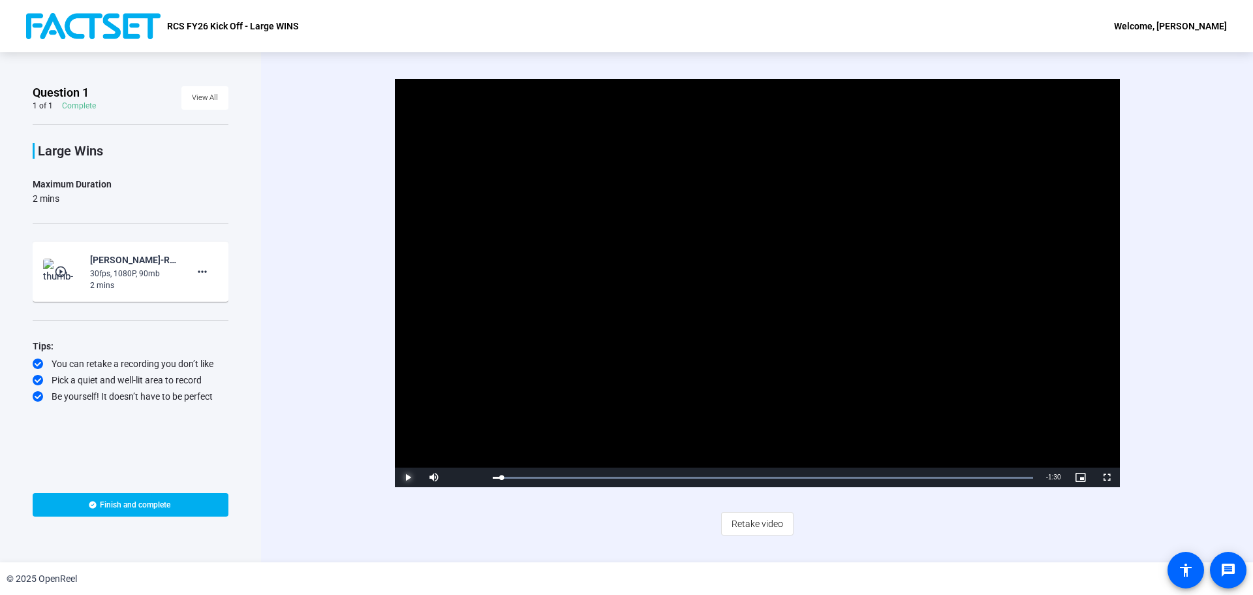
click at [408, 477] on span "Video Player" at bounding box center [408, 477] width 26 height 0
click at [356, 130] on div "Video Player is loading. Play Video Pause Mute 10% Current Time 0:47 / Duration…" at bounding box center [757, 283] width 843 height 408
click at [844, 471] on div "Loaded : 100.00% 0:58 0:52" at bounding box center [763, 477] width 554 height 20
click at [887, 476] on div "Loaded : 100.00% 1:06 0:59" at bounding box center [763, 477] width 541 height 3
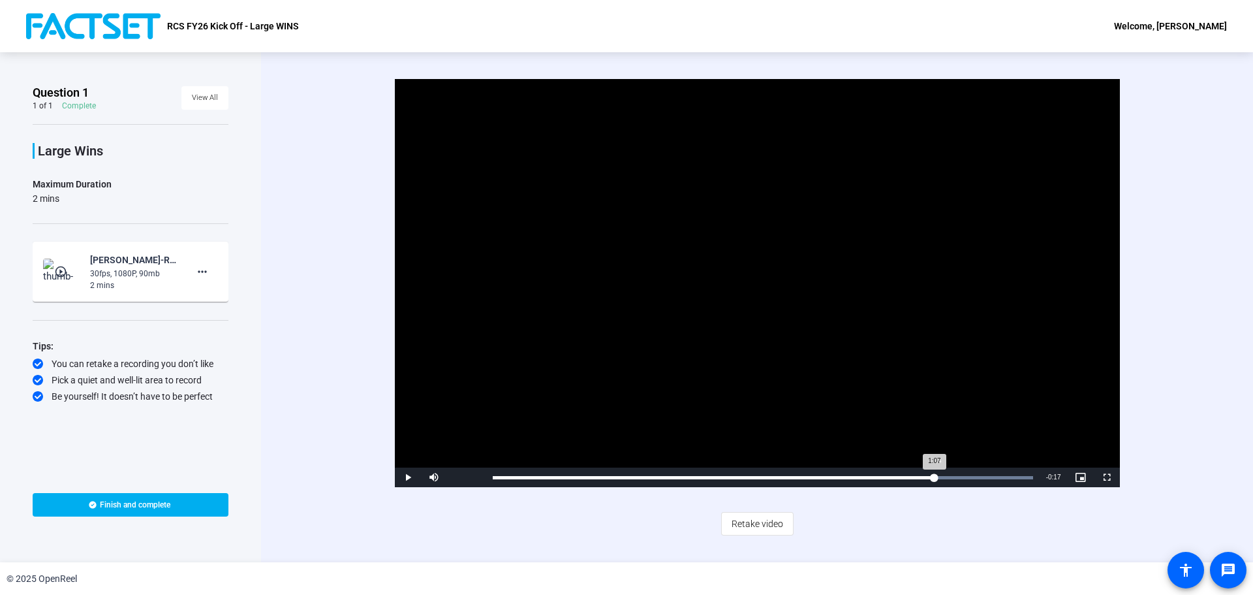
click at [934, 482] on div "Loaded : 100.00% 1:14 1:07" at bounding box center [763, 477] width 554 height 20
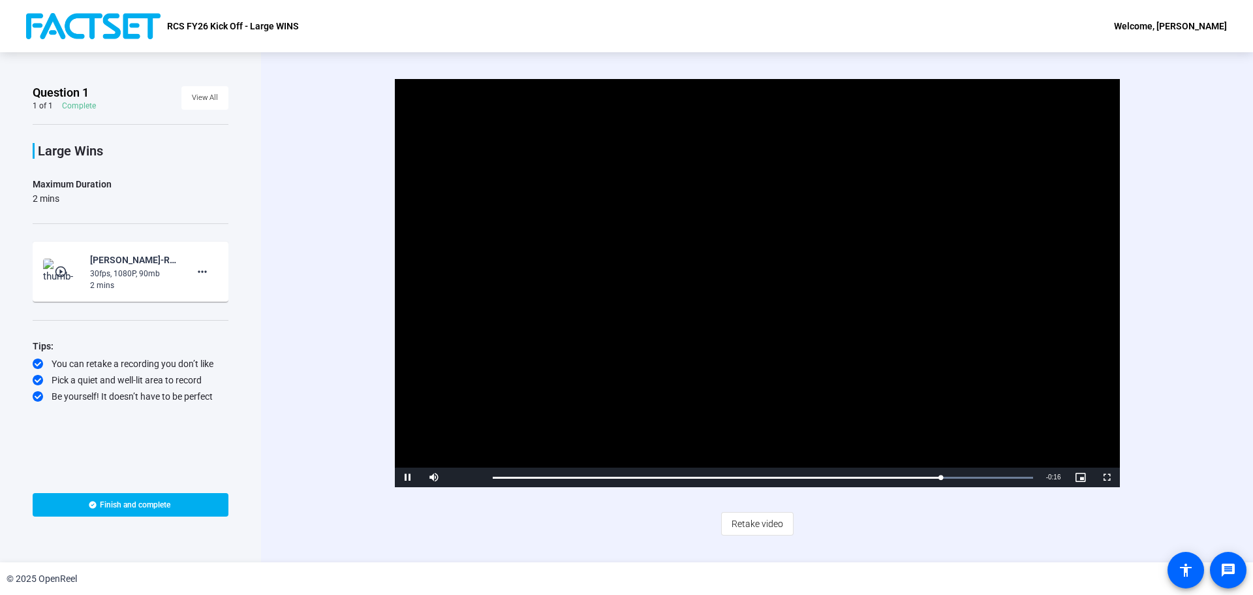
click at [966, 488] on div "Video Player is loading. Play Video Pause Mute 10% Current Time 1:15 / Duration…" at bounding box center [757, 307] width 843 height 456
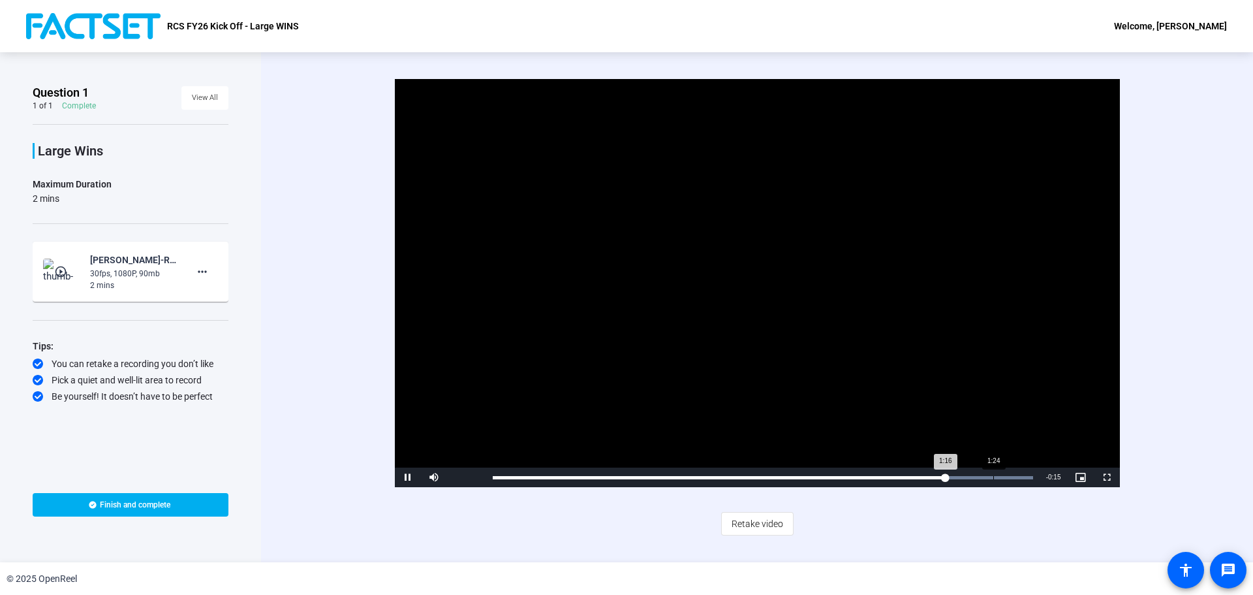
click at [993, 480] on div "Loaded : 100.00% 1:24 1:16" at bounding box center [763, 477] width 554 height 20
click at [1012, 475] on div "Loaded : 100.00% 1:27 1:27" at bounding box center [763, 477] width 554 height 20
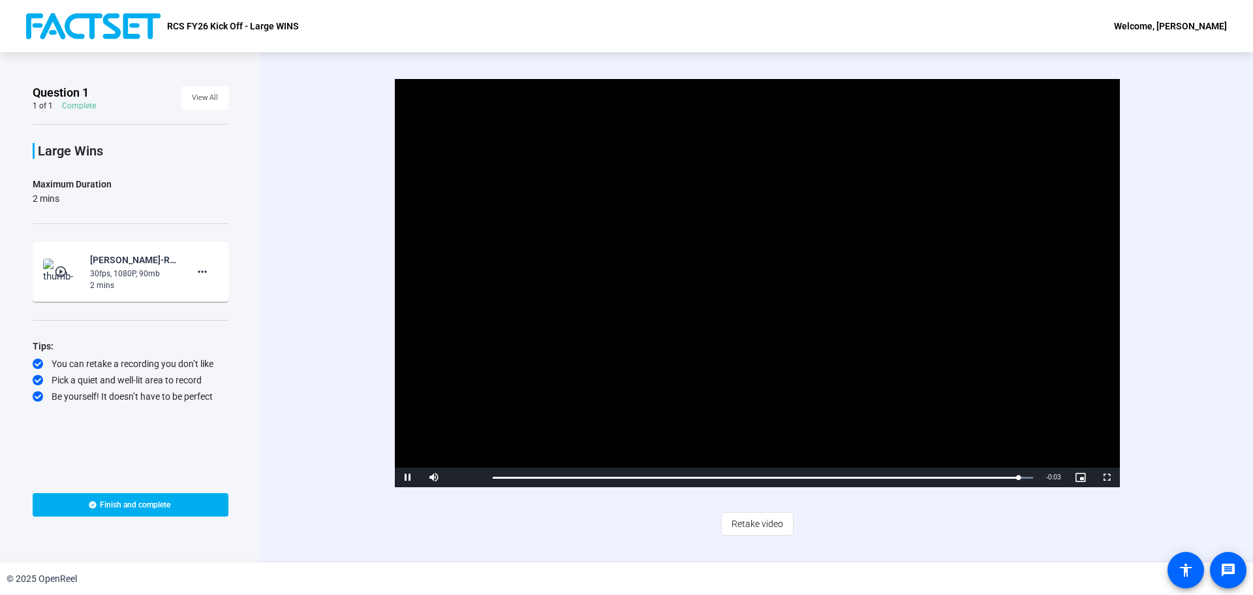
click at [961, 406] on video "Video Player" at bounding box center [757, 283] width 725 height 408
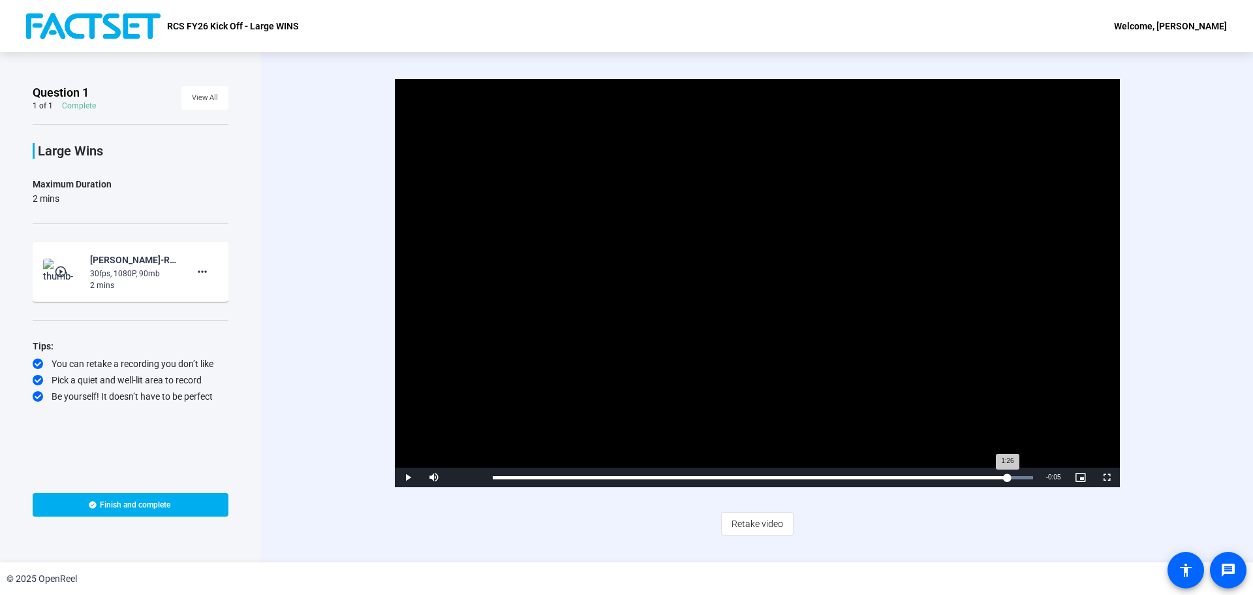
click at [1007, 481] on div "Loaded : 100.00% 1:26 1:26" at bounding box center [763, 477] width 554 height 20
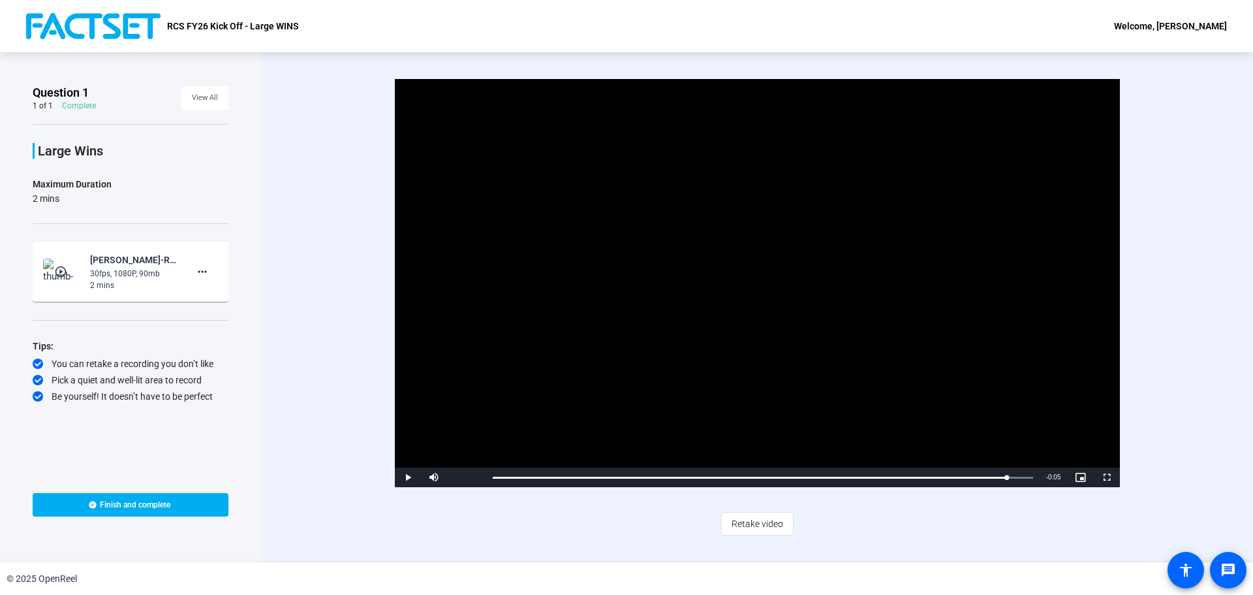
click at [928, 363] on video "Video Player" at bounding box center [757, 283] width 725 height 408
click at [909, 332] on video "Video Player" at bounding box center [757, 283] width 725 height 408
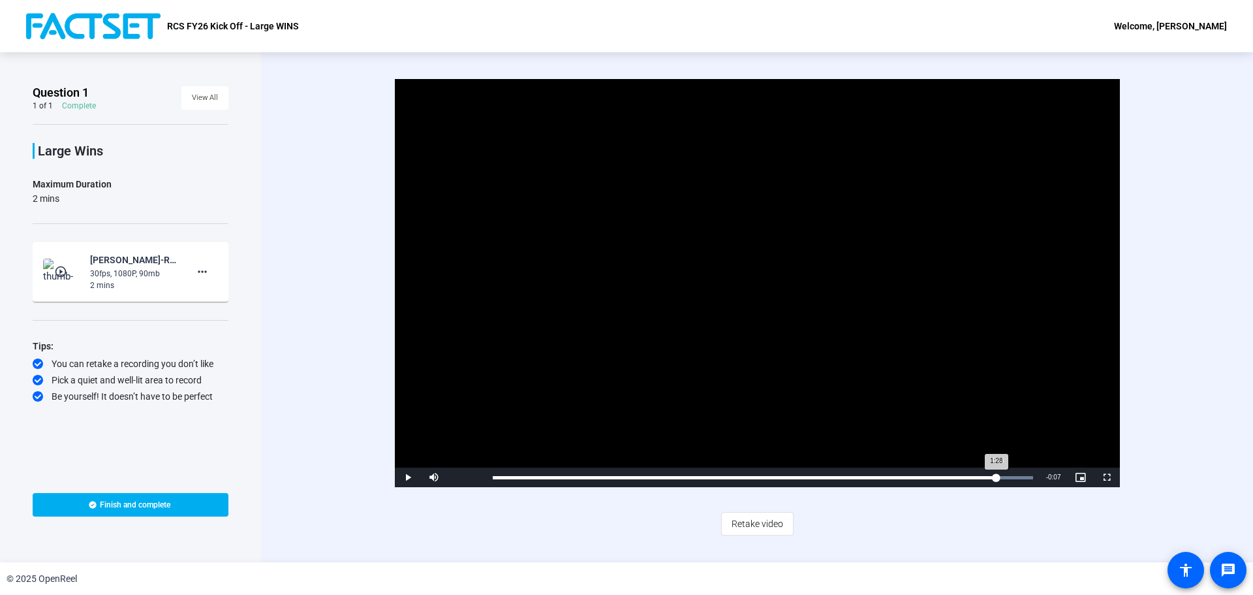
click at [997, 476] on div "Loaded : 100.00% 1:24 1:28" at bounding box center [763, 477] width 541 height 3
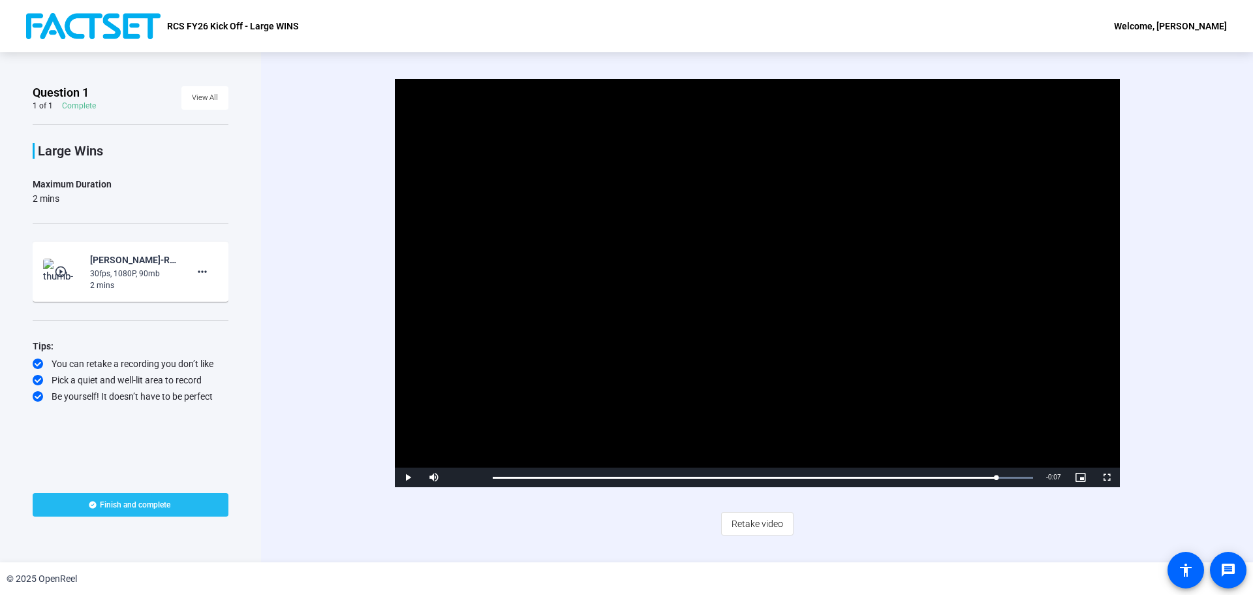
click at [193, 510] on span at bounding box center [131, 504] width 196 height 31
